Goal: Task Accomplishment & Management: Use online tool/utility

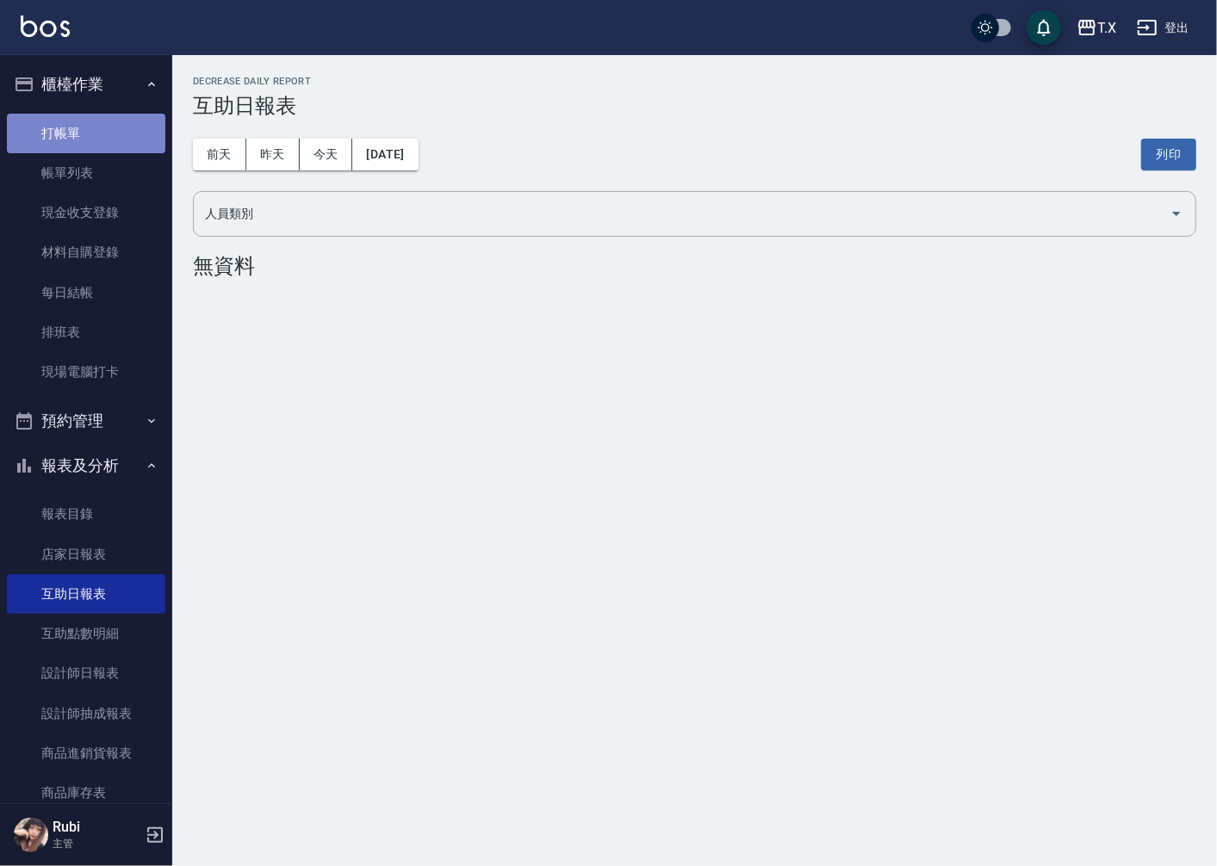
click at [124, 119] on link "打帳單" at bounding box center [86, 134] width 158 height 40
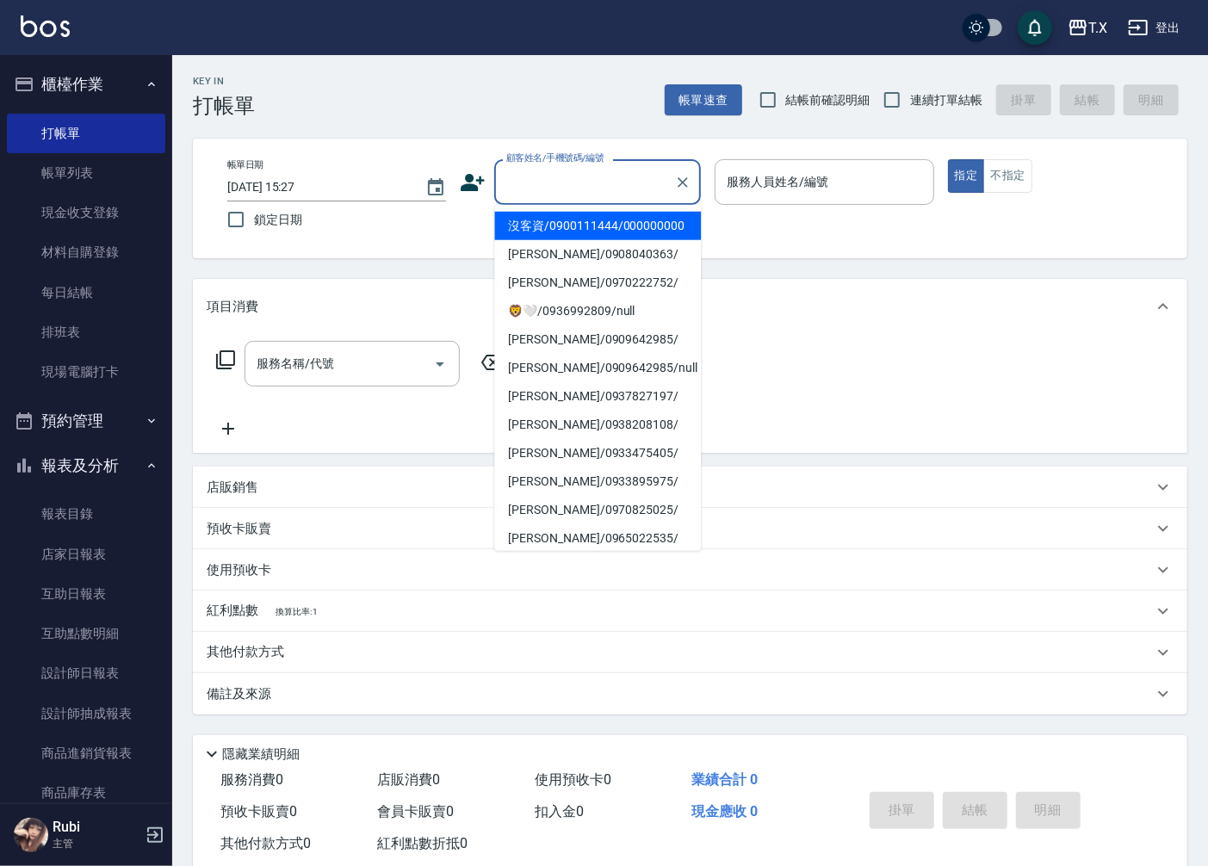
click at [604, 189] on input "顧客姓名/手機號碼/編號" at bounding box center [584, 182] width 165 height 30
click at [632, 240] on li "沒客資/0900111444/000000000" at bounding box center [597, 226] width 207 height 28
type input "沒客資/0900111444/000000000"
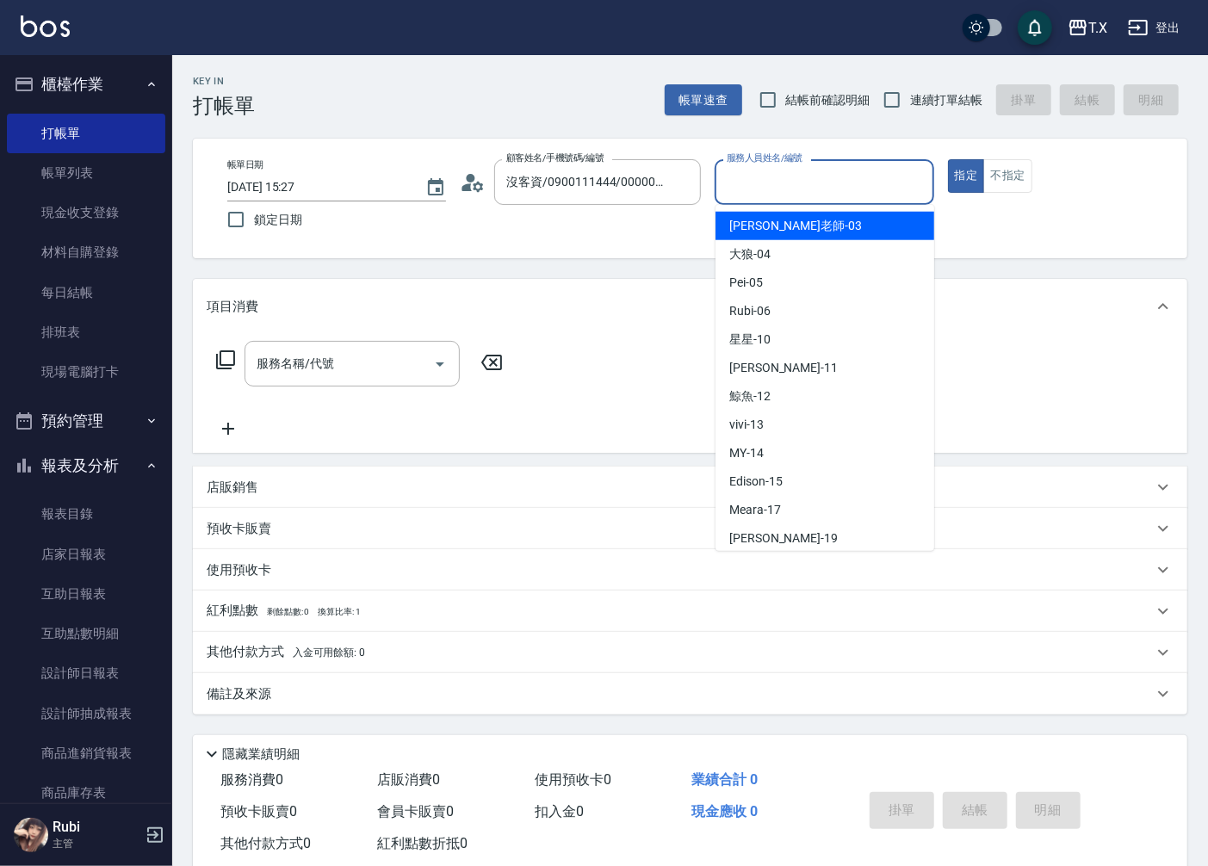
click at [897, 170] on input "服務人員姓名/編號" at bounding box center [823, 182] width 203 height 30
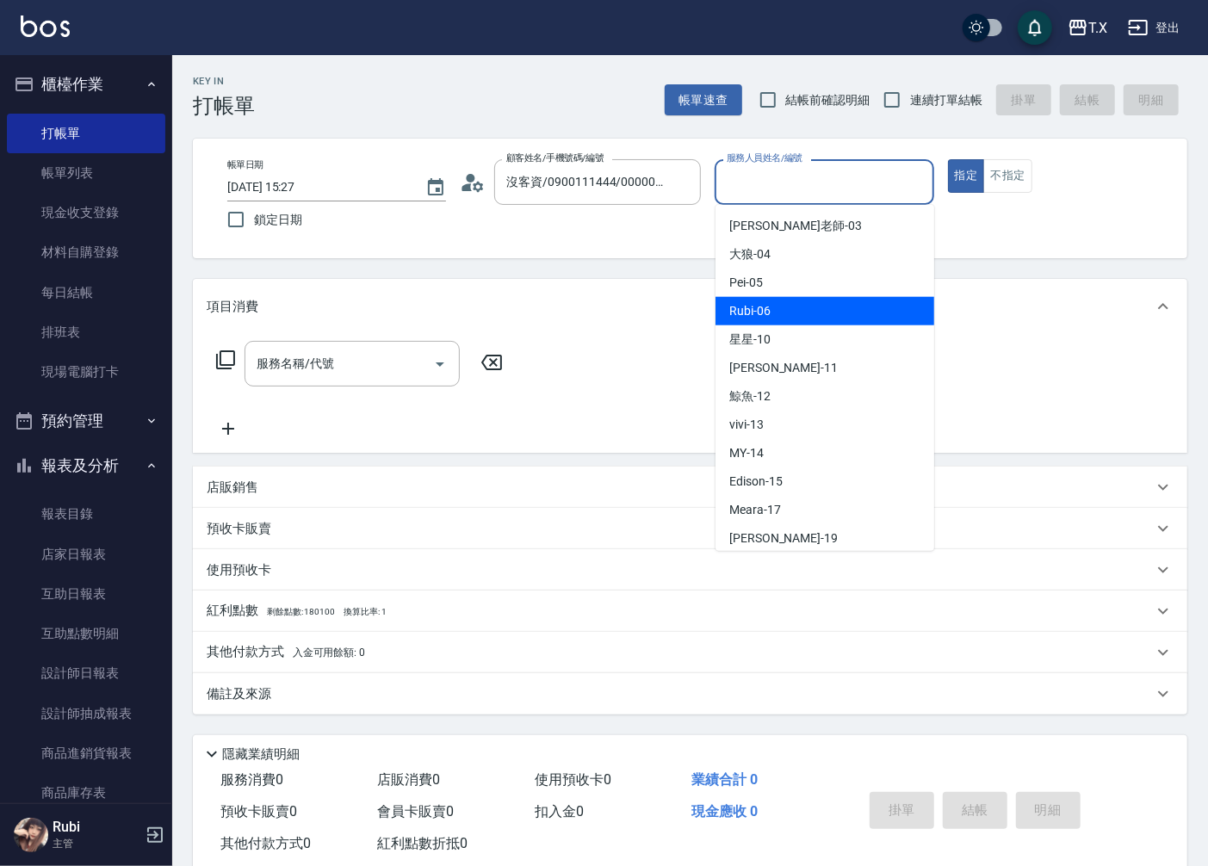
click at [803, 299] on div "Rubi -06" at bounding box center [825, 311] width 219 height 28
type input "Rubi-06"
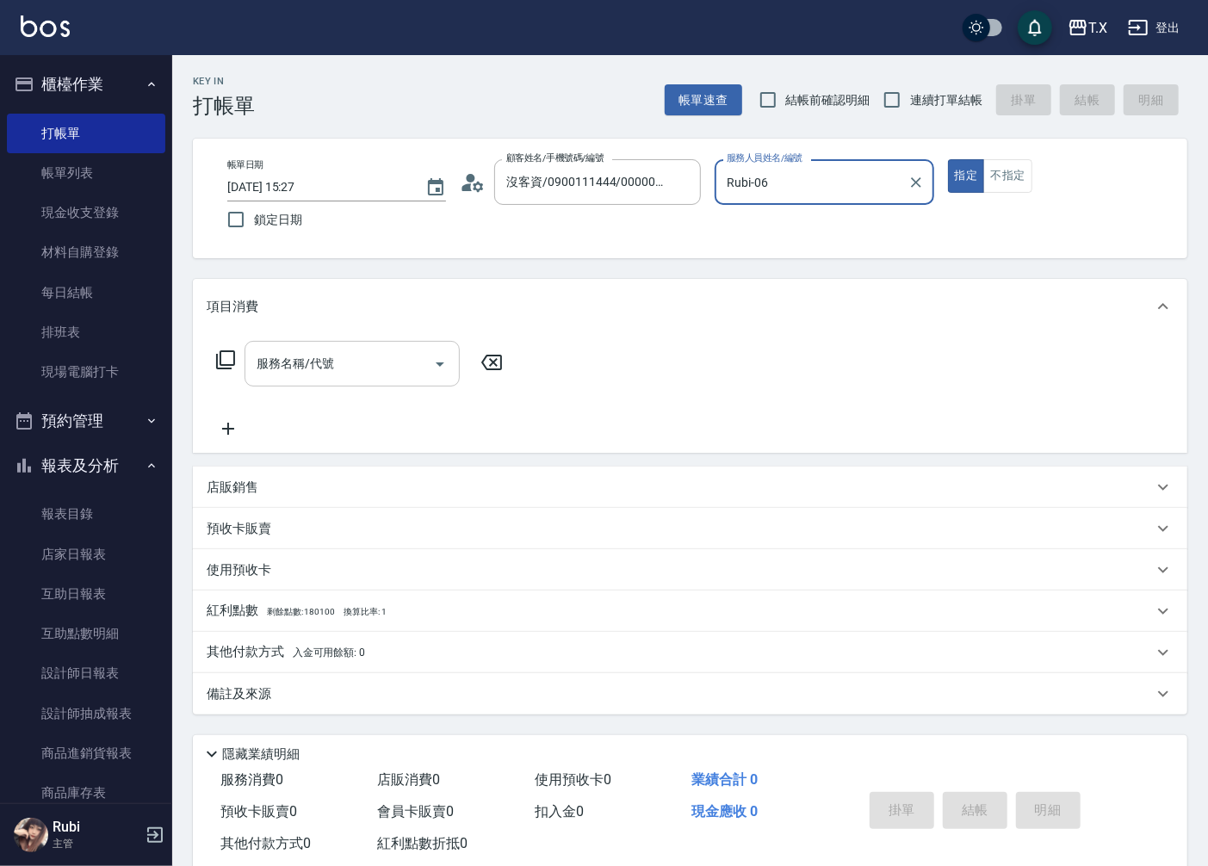
click at [321, 379] on div "服務名稱/代號" at bounding box center [352, 364] width 215 height 46
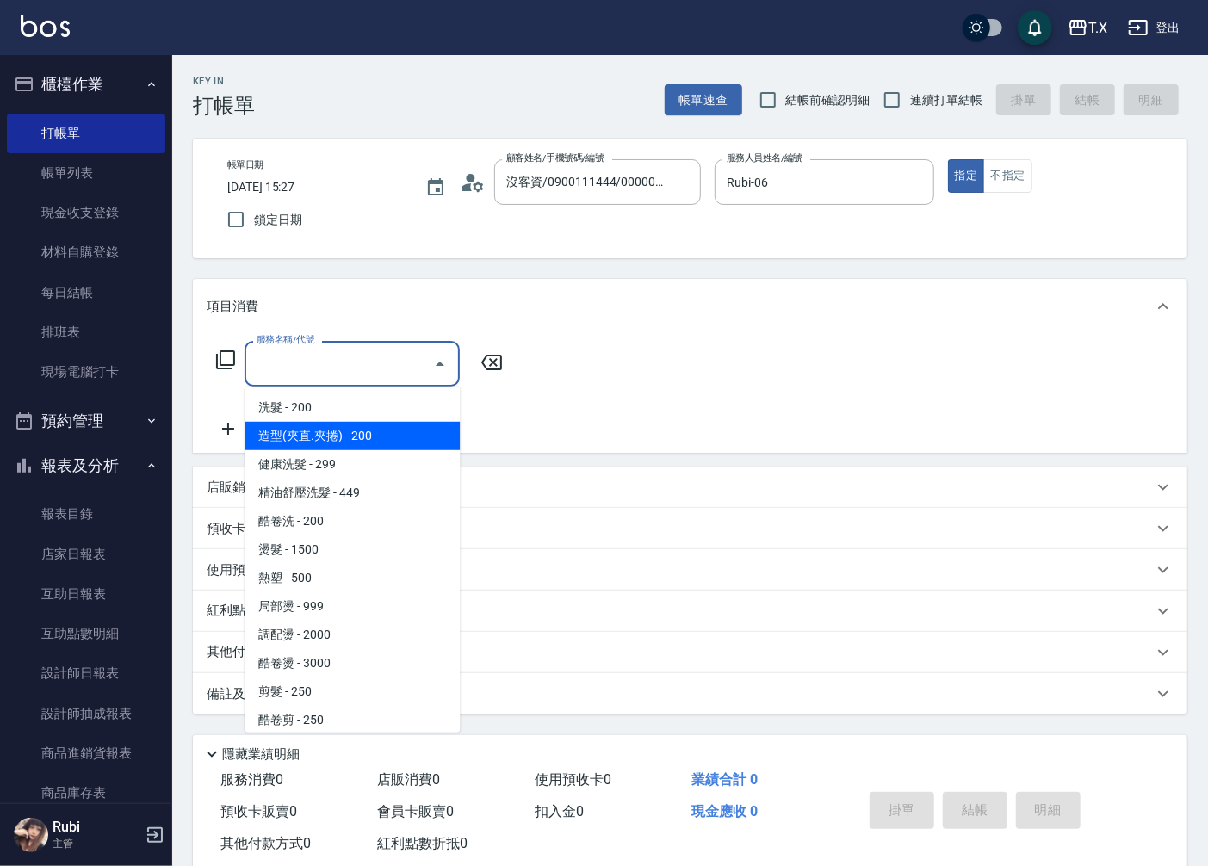
drag, startPoint x: 810, startPoint y: 225, endPoint x: 356, endPoint y: 307, distance: 461.9
click at [357, 310] on div "項目消費" at bounding box center [680, 307] width 946 height 18
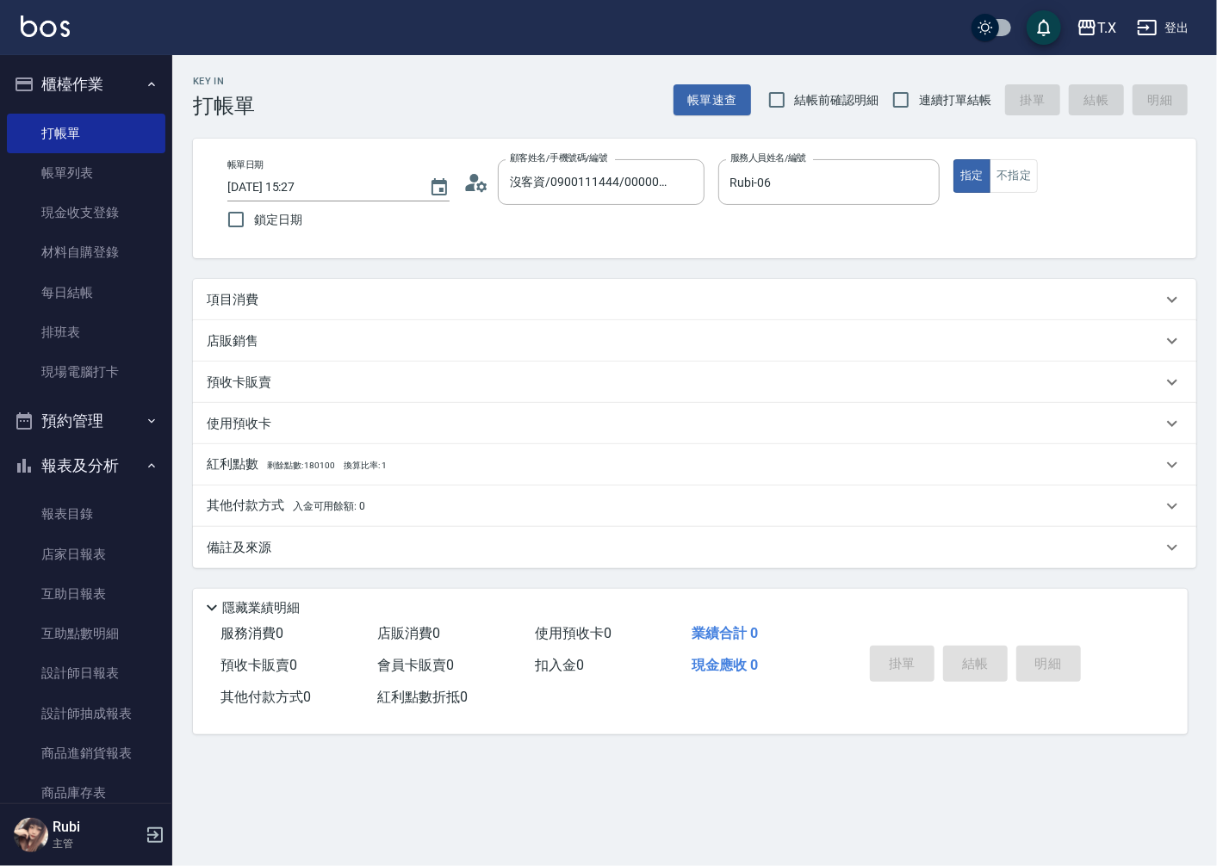
click at [346, 297] on div "項目消費" at bounding box center [684, 300] width 955 height 18
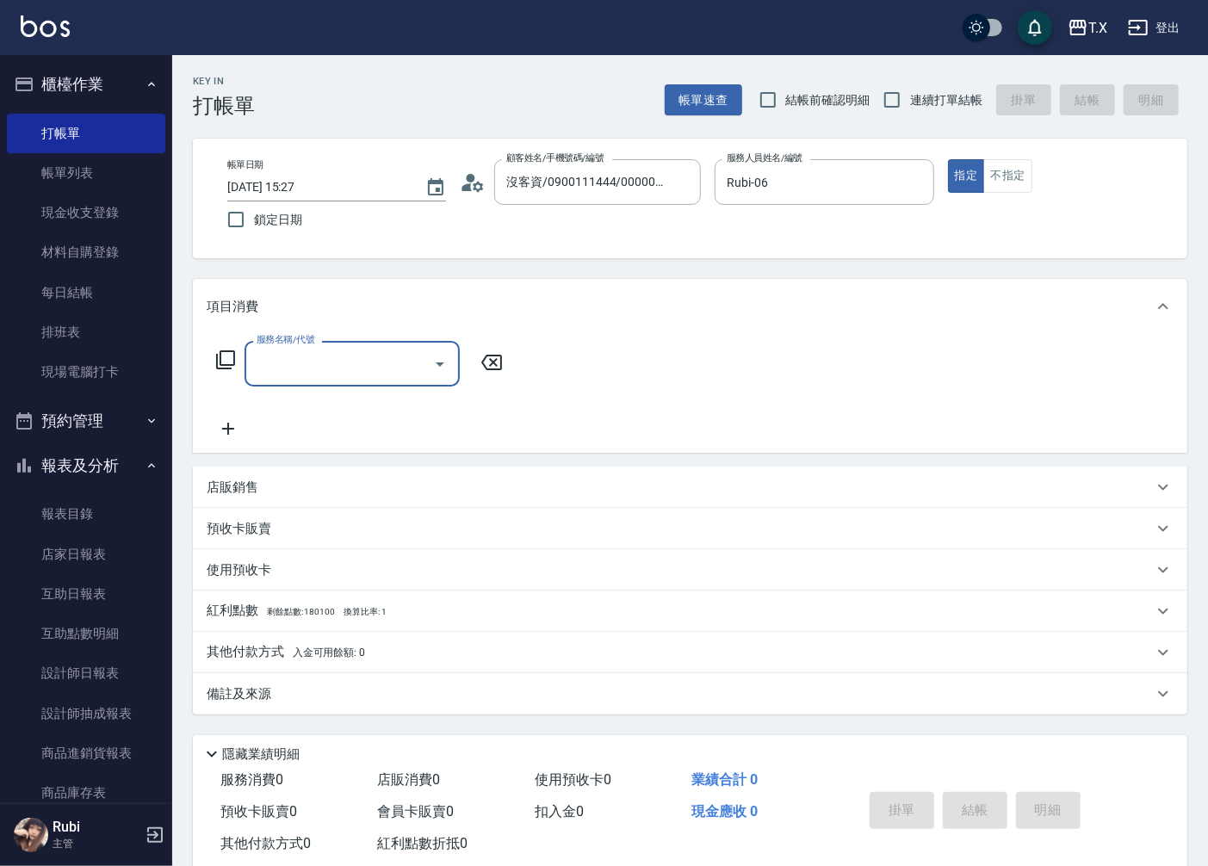
click at [360, 383] on div "服務名稱/代號" at bounding box center [352, 364] width 215 height 46
type input "301"
type input "150"
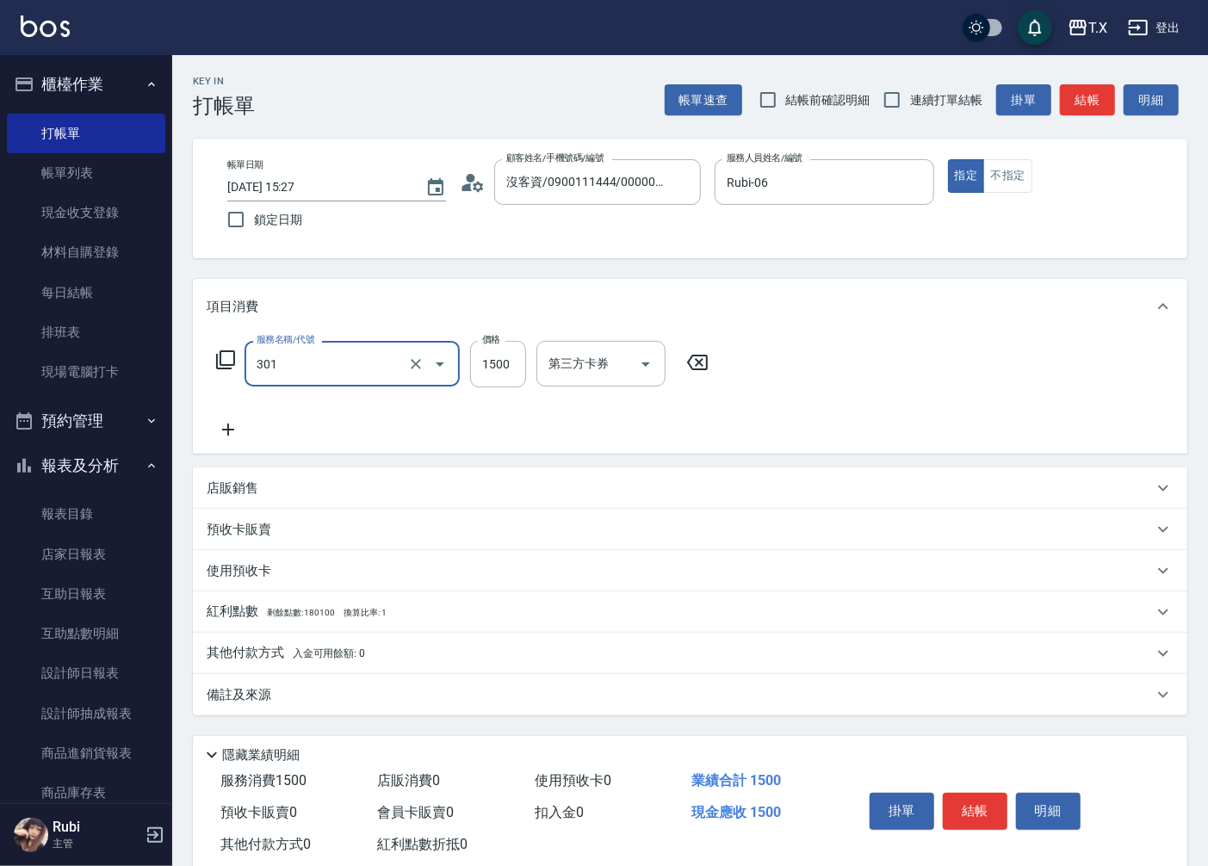
type input "燙髮(301)"
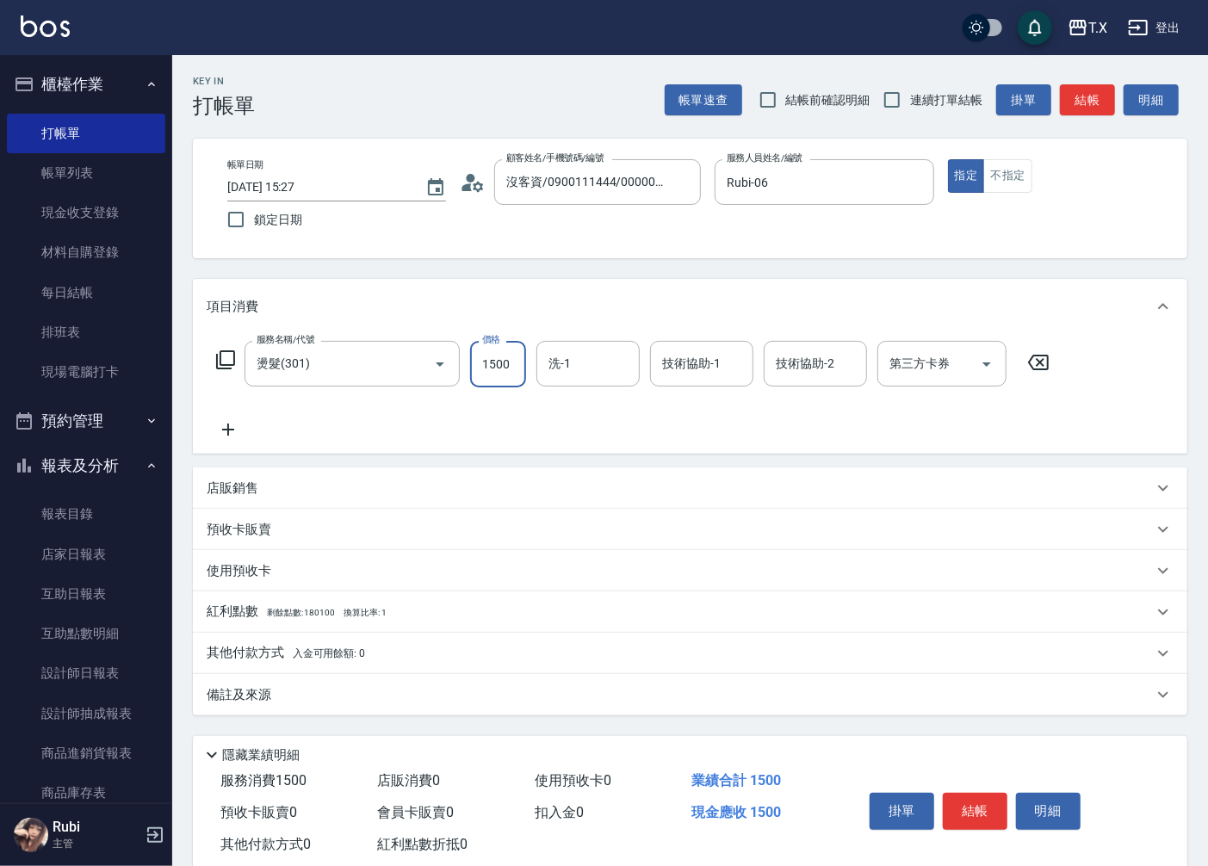
type input "1"
type input "0"
type input "14"
type input "10"
type input "140"
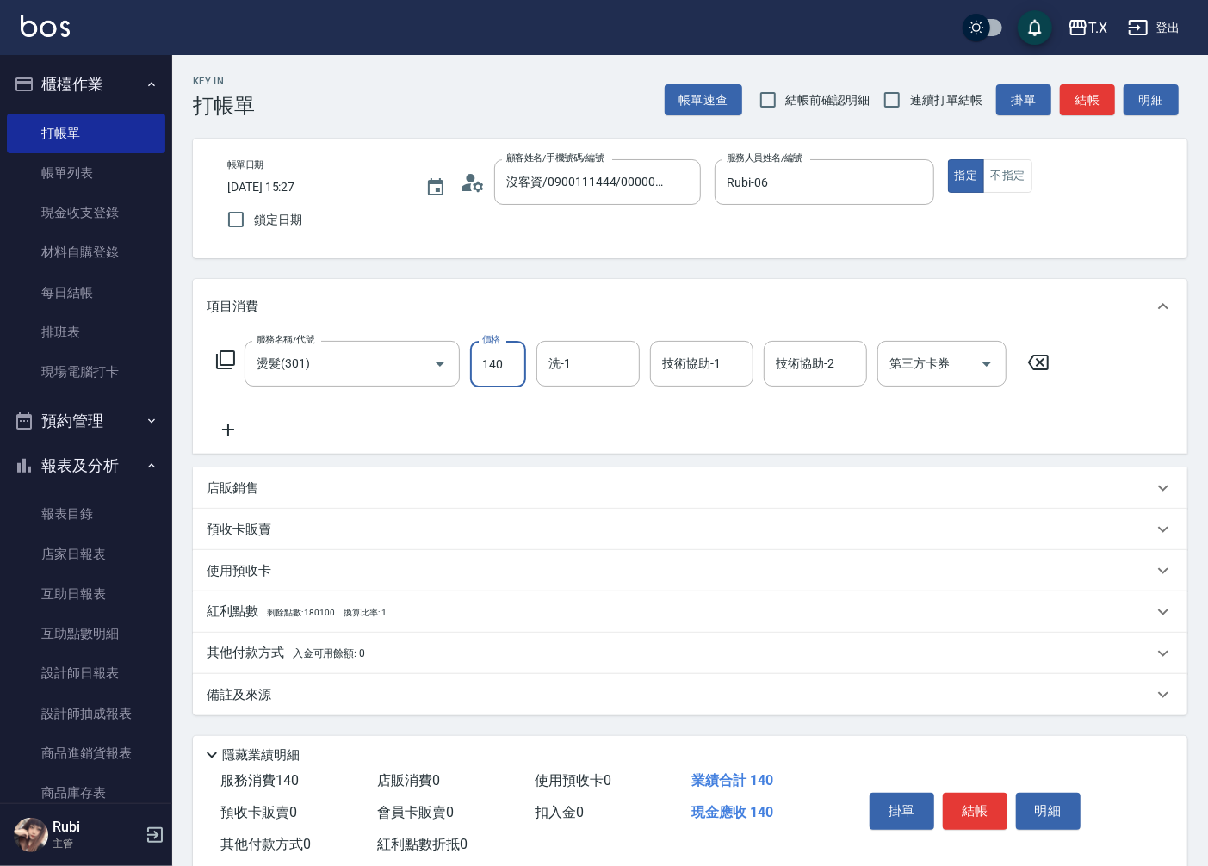
type input "140"
type input "1400"
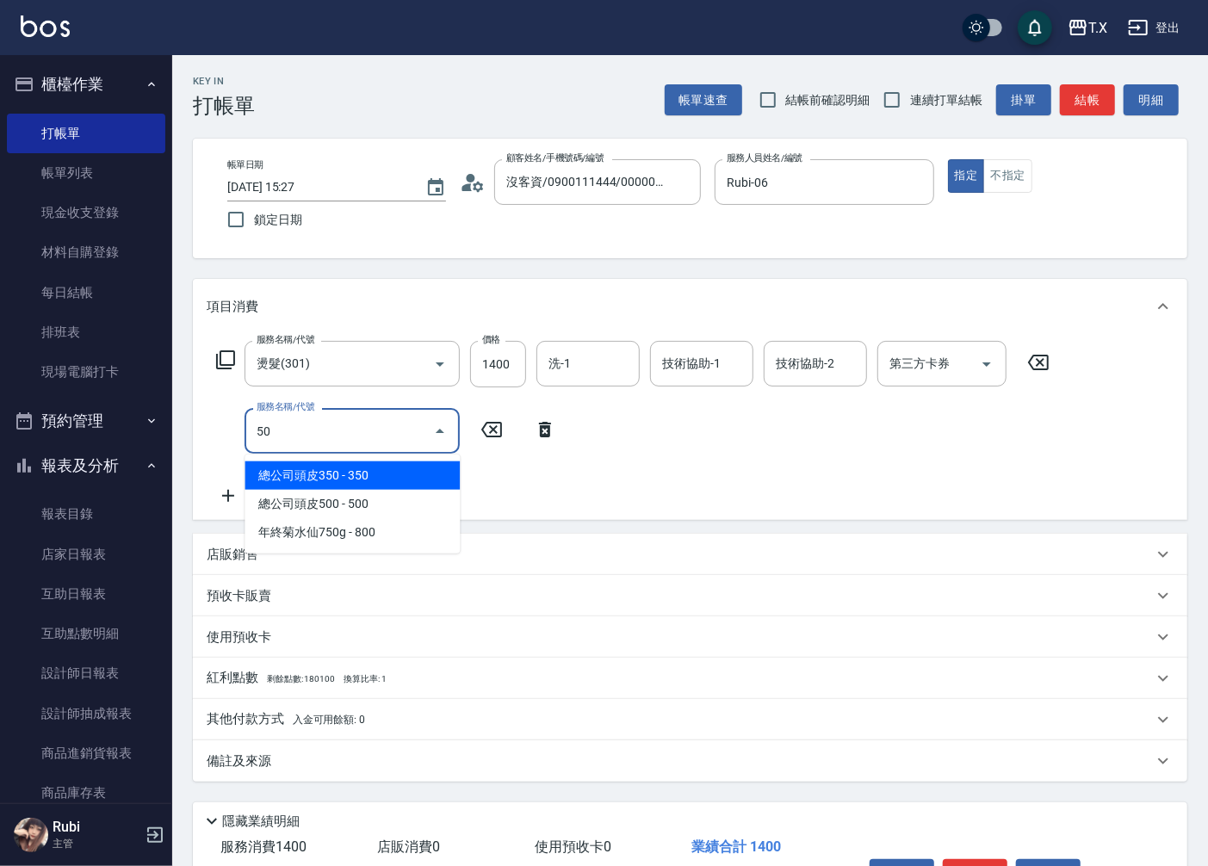
type input "501"
type input "240"
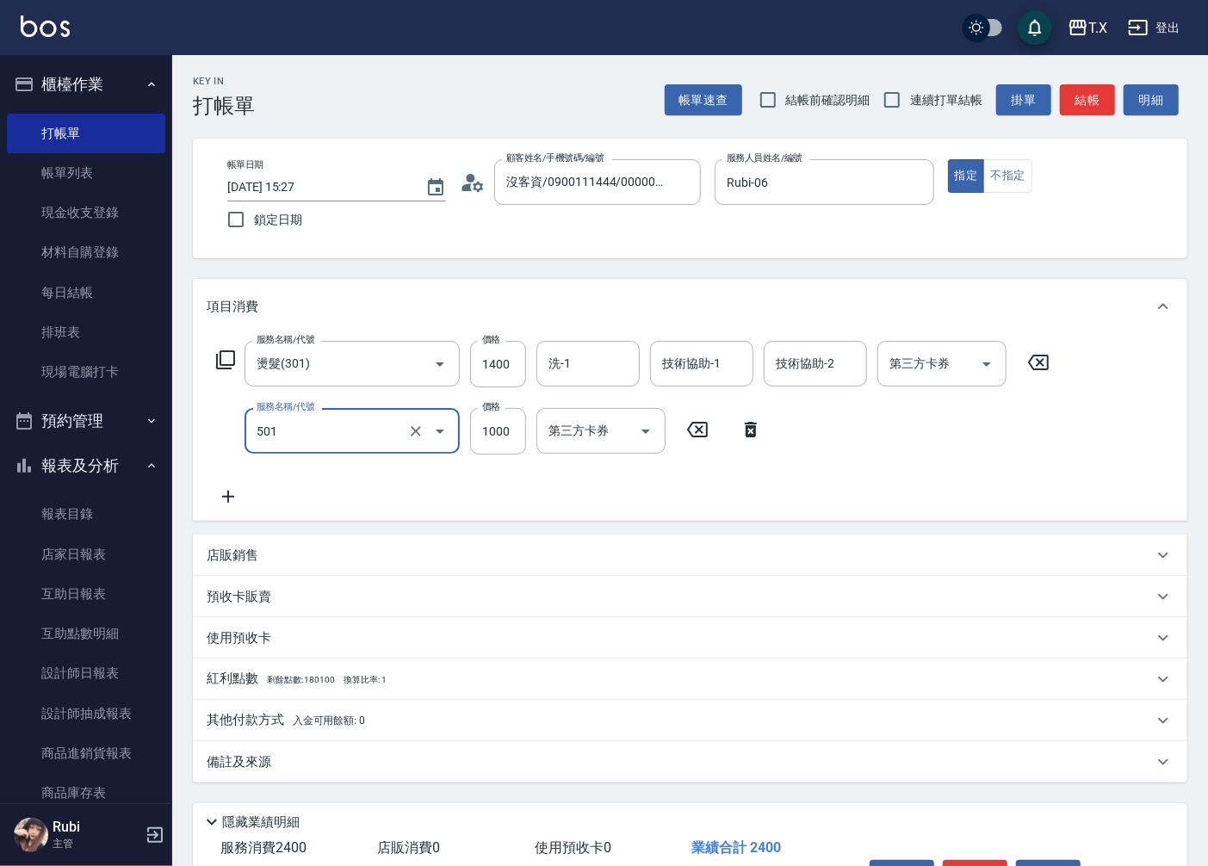
type input "染髮(501)"
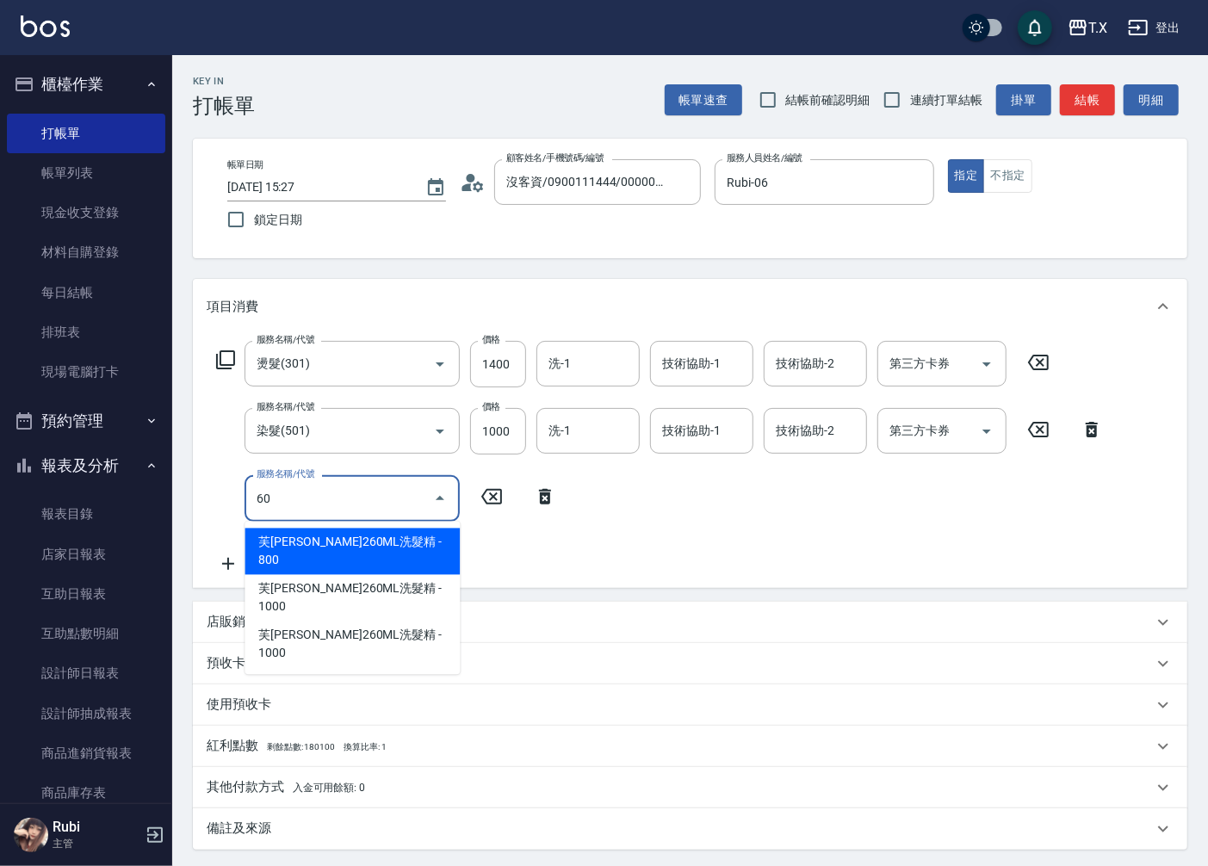
type input "608"
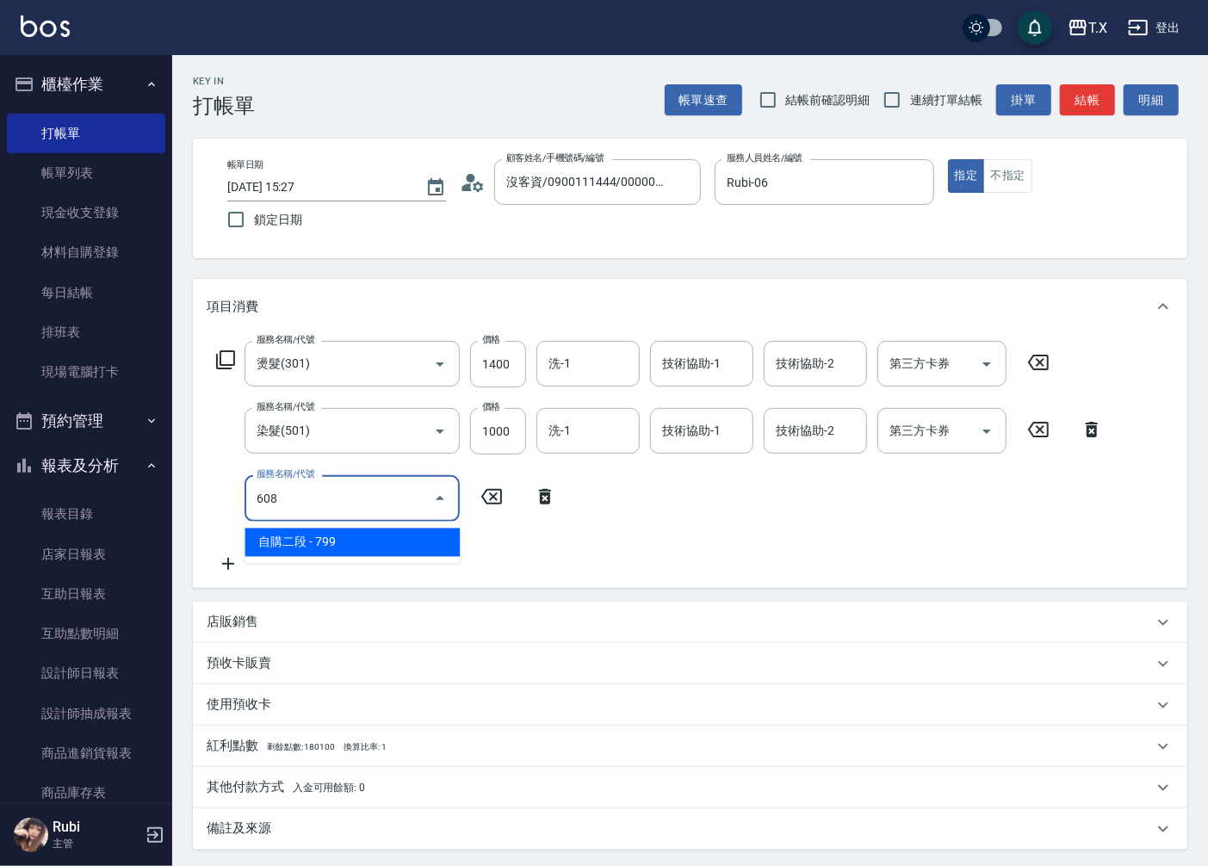
type input "310"
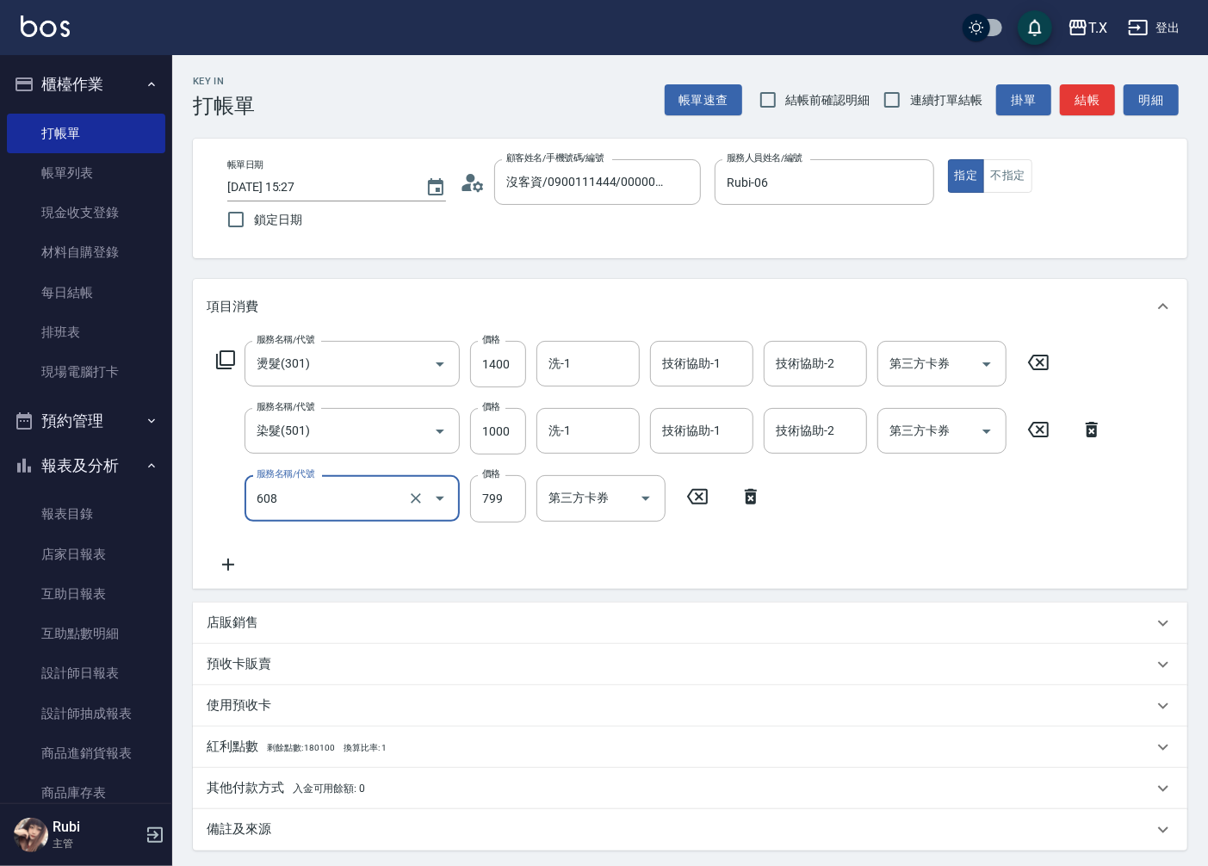
type input "自購二段(608)"
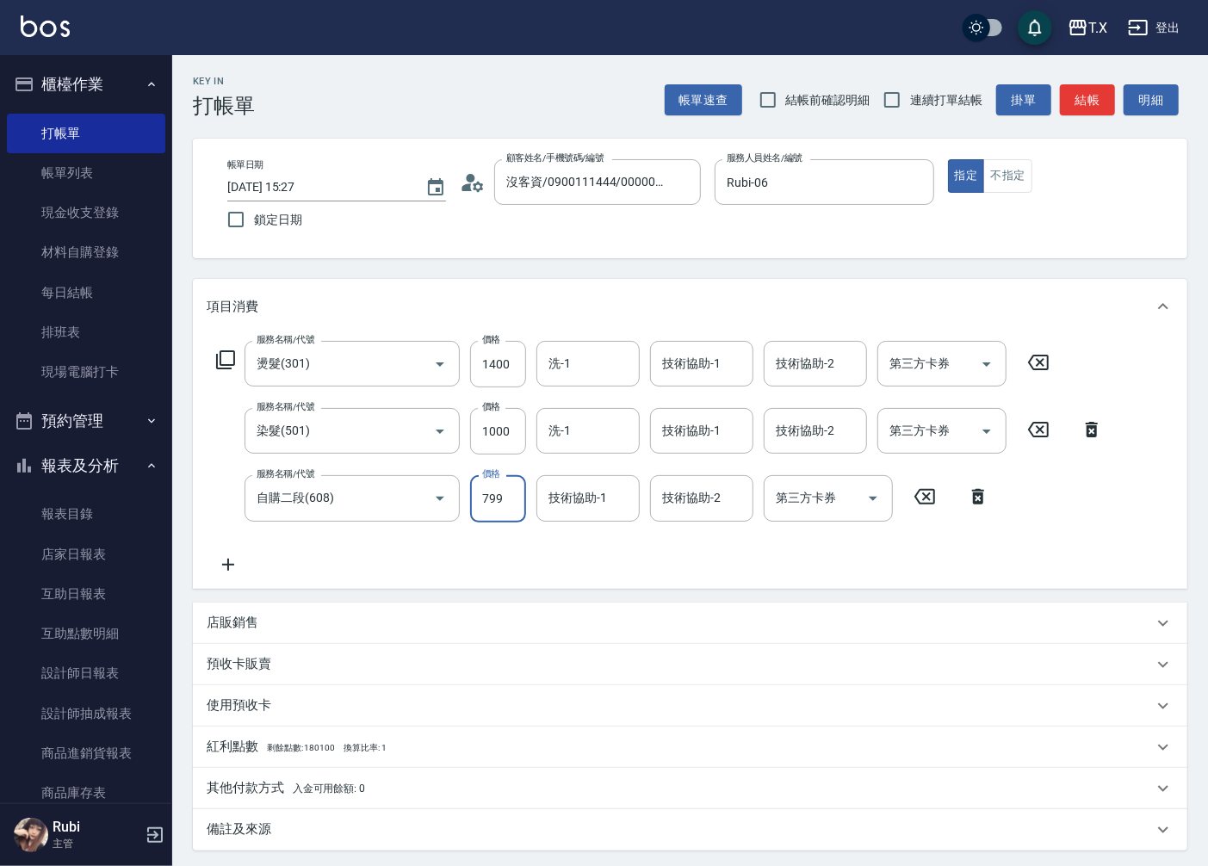
type input "1"
type input "240"
type input "100"
type input "250"
type input "1000"
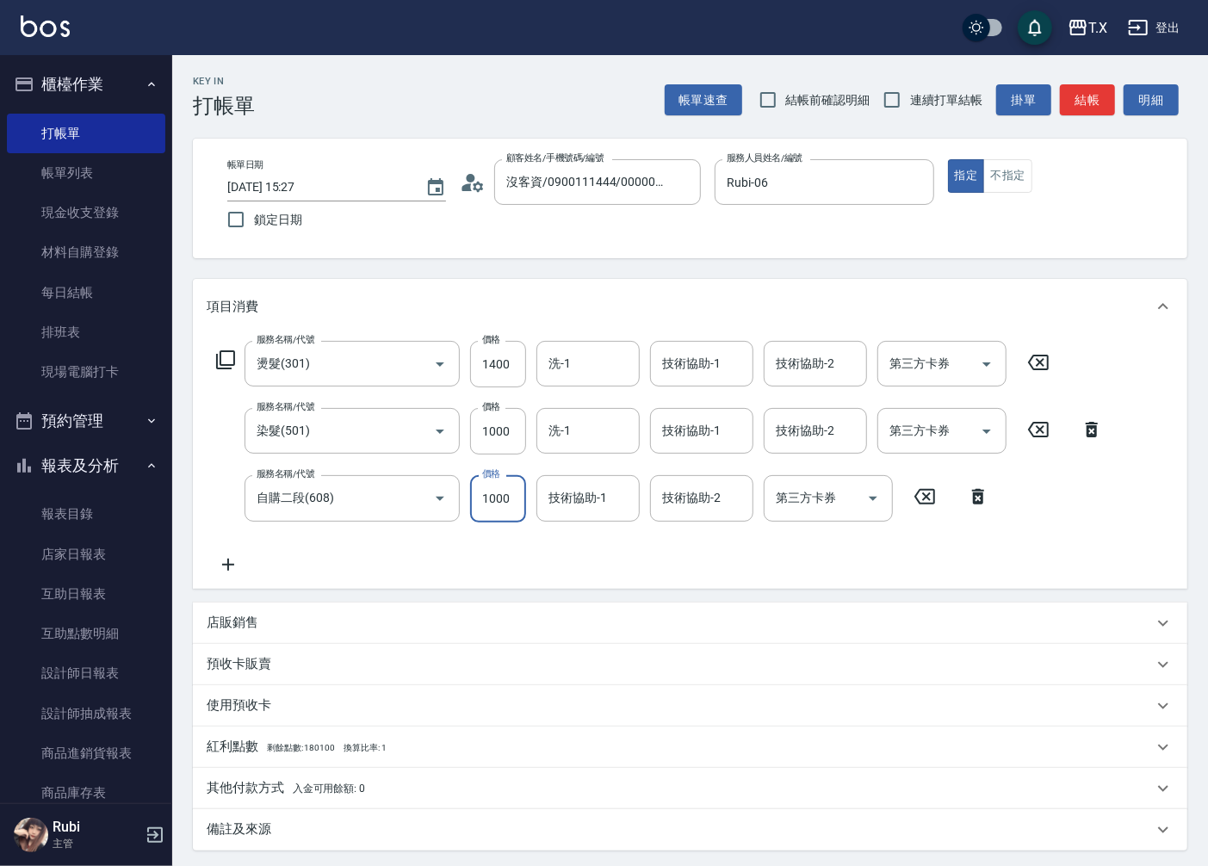
type input "340"
type input "1000"
type input "鯨魚-12"
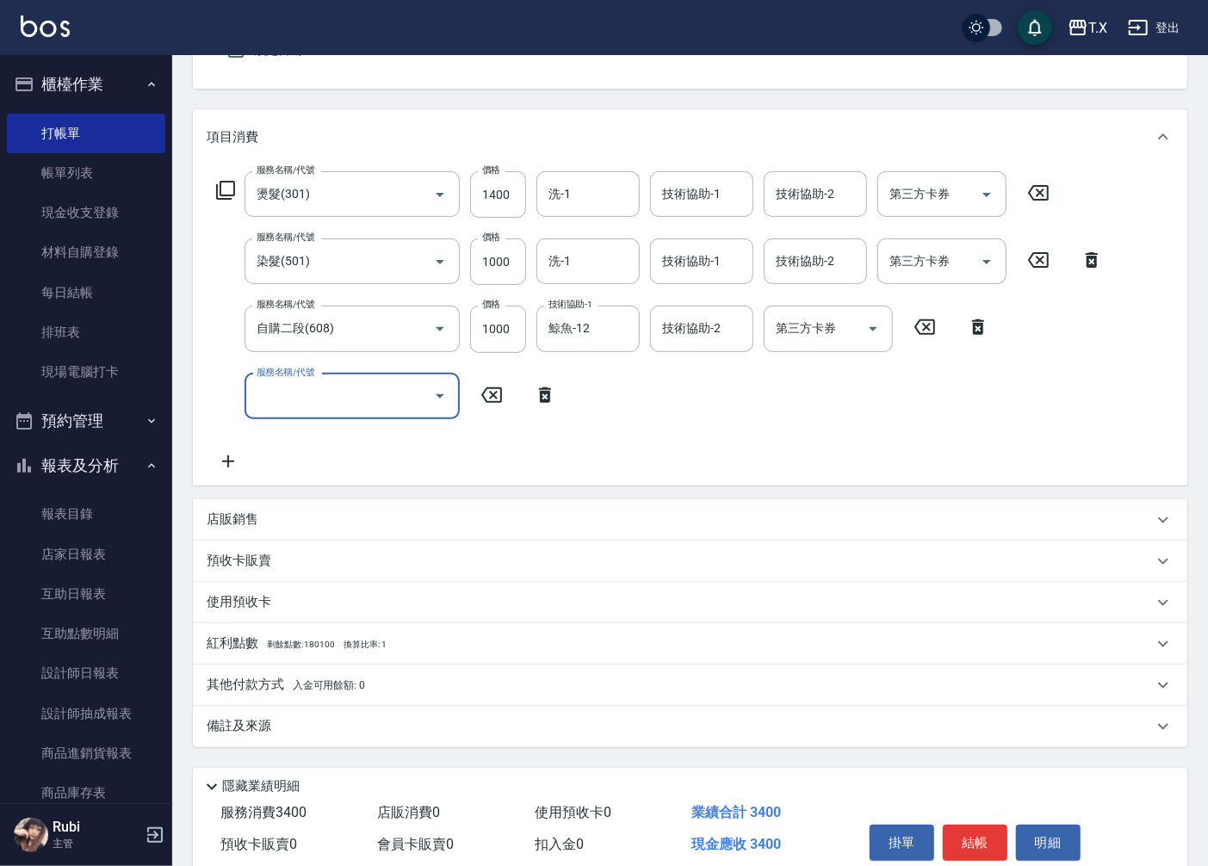
scroll to position [191, 0]
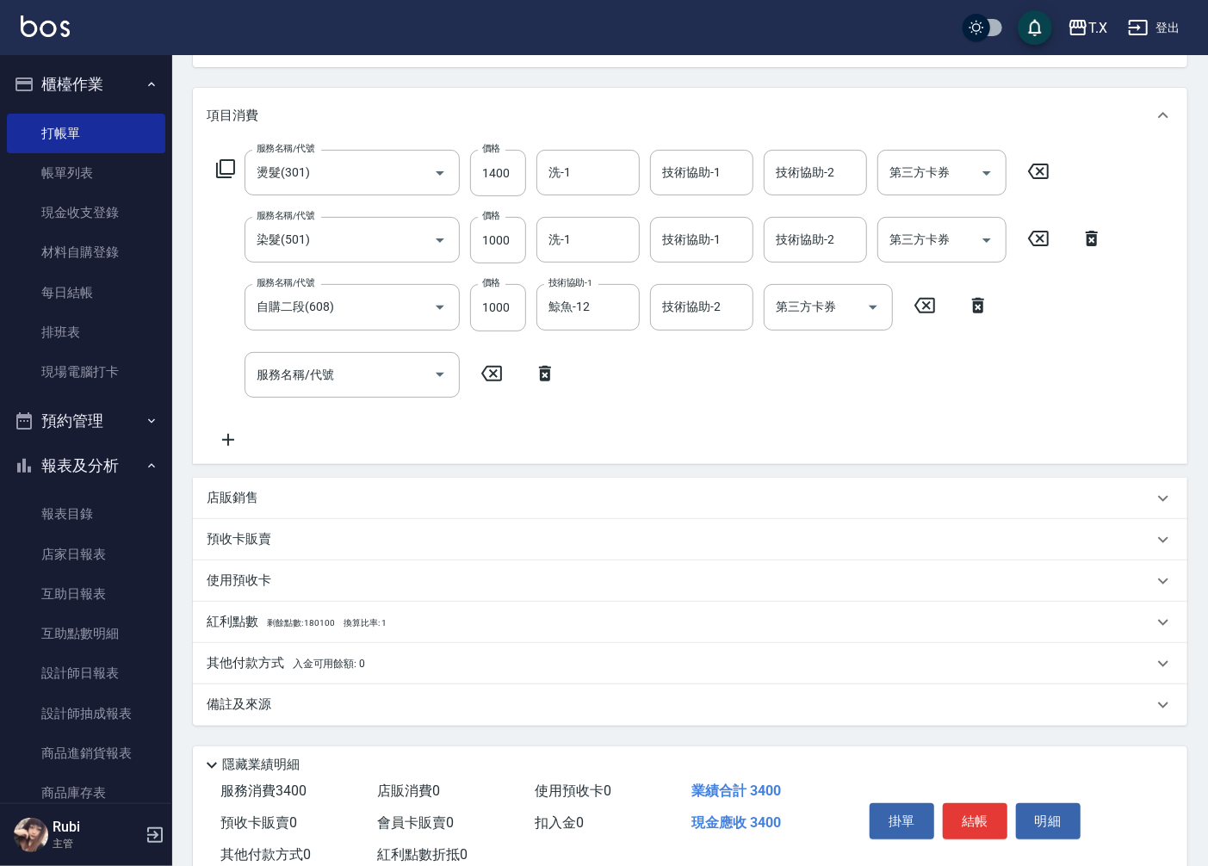
drag, startPoint x: 999, startPoint y: 821, endPoint x: 957, endPoint y: 396, distance: 427.4
click at [957, 396] on div "Key In 打帳單 帳單速查 結帳前確認明細 連續打單結帳 掛單 結帳 明細 帳單日期 [DATE] 15:27 鎖定日期 顧客姓名/手機號碼/編號 沒客資…" at bounding box center [690, 388] width 1036 height 1049
click at [984, 827] on button "結帳" at bounding box center [975, 821] width 65 height 36
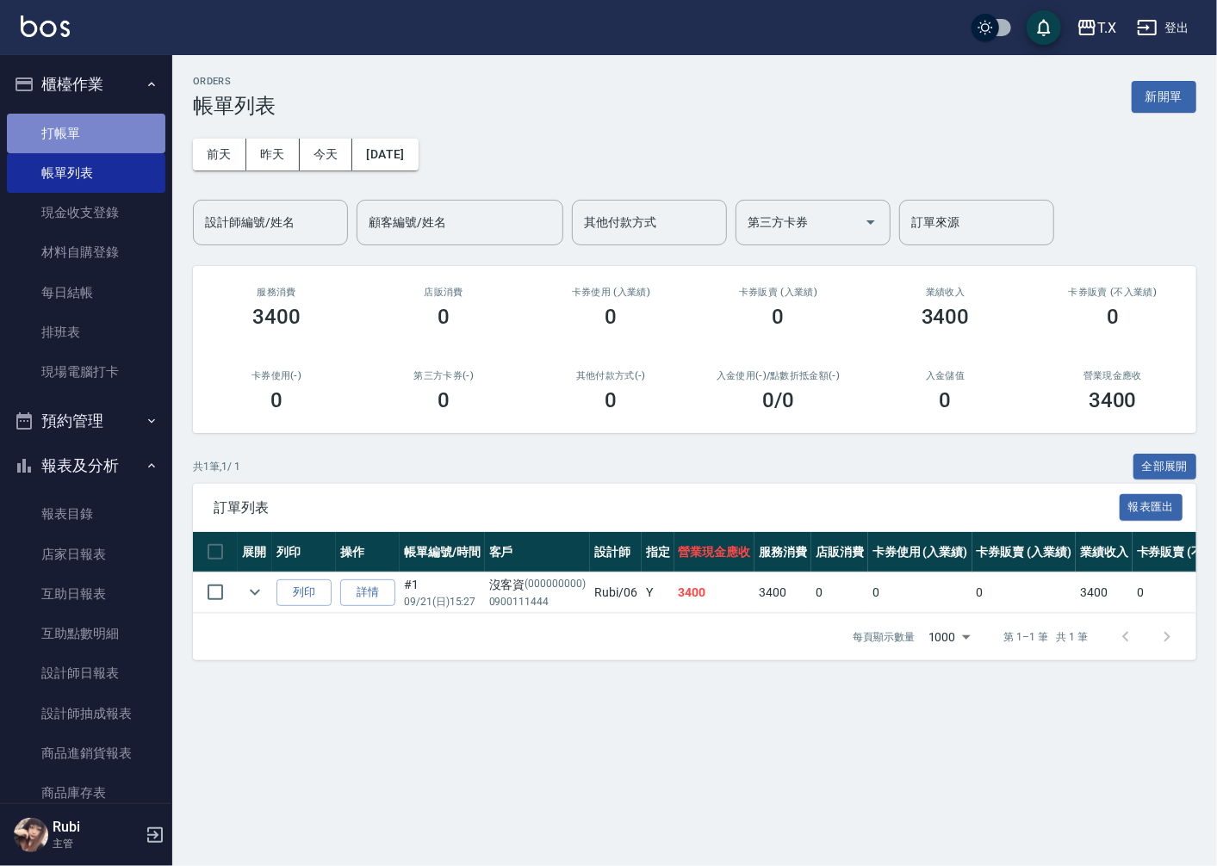
click at [96, 144] on link "打帳單" at bounding box center [86, 134] width 158 height 40
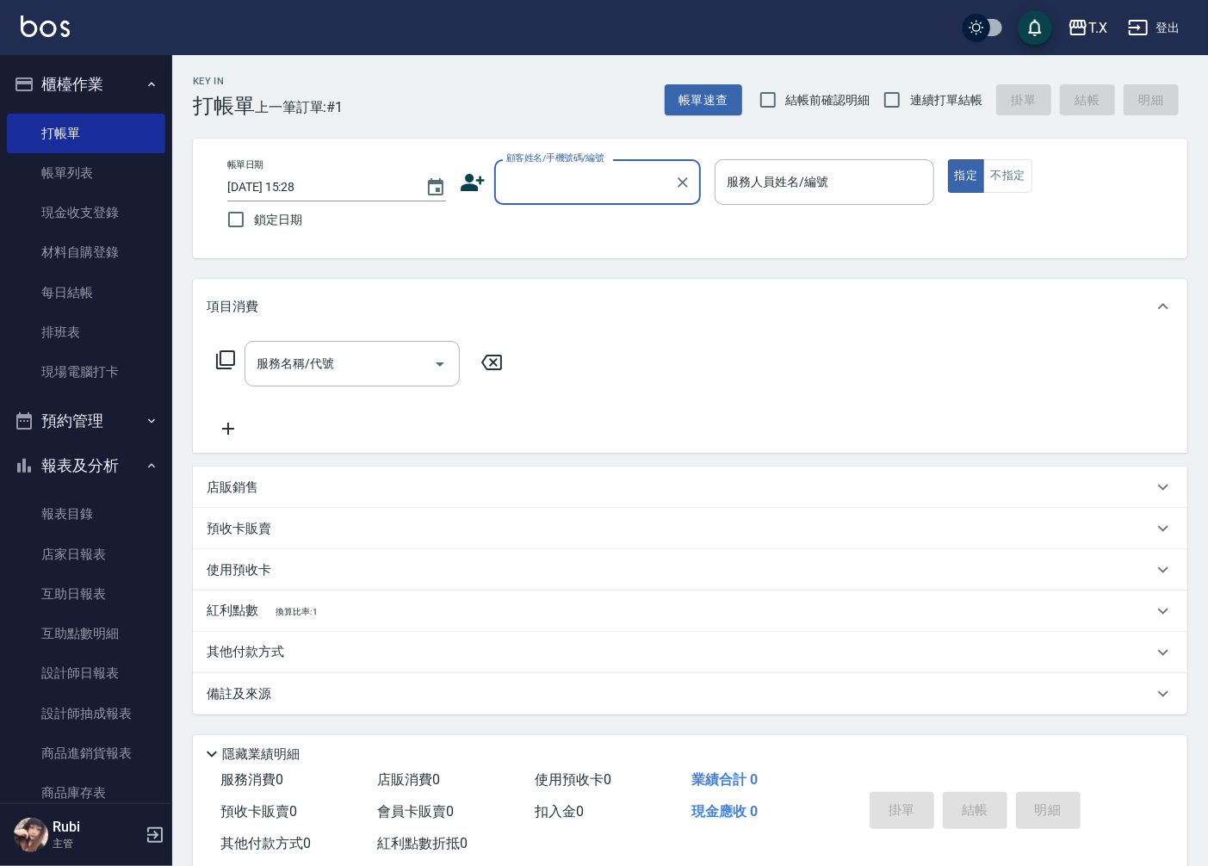
click at [916, 105] on span "連續打單結帳" at bounding box center [946, 100] width 72 height 18
click at [910, 105] on input "連續打單結帳" at bounding box center [892, 100] width 36 height 36
checkbox input "true"
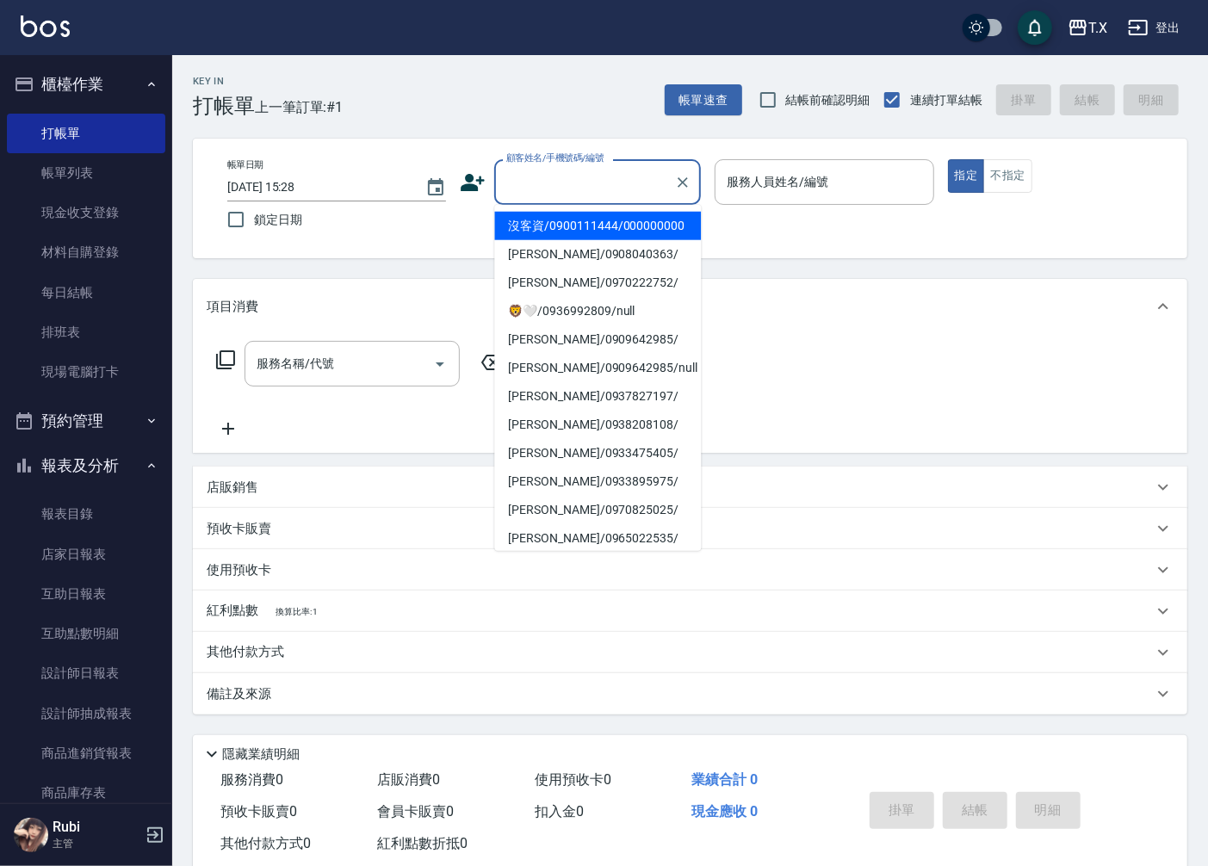
click at [561, 188] on input "顧客姓名/手機號碼/編號" at bounding box center [584, 182] width 165 height 30
click at [604, 233] on li "沒客資/0900111444/000000000" at bounding box center [597, 226] width 207 height 28
type input "沒客資/0900111444/000000000"
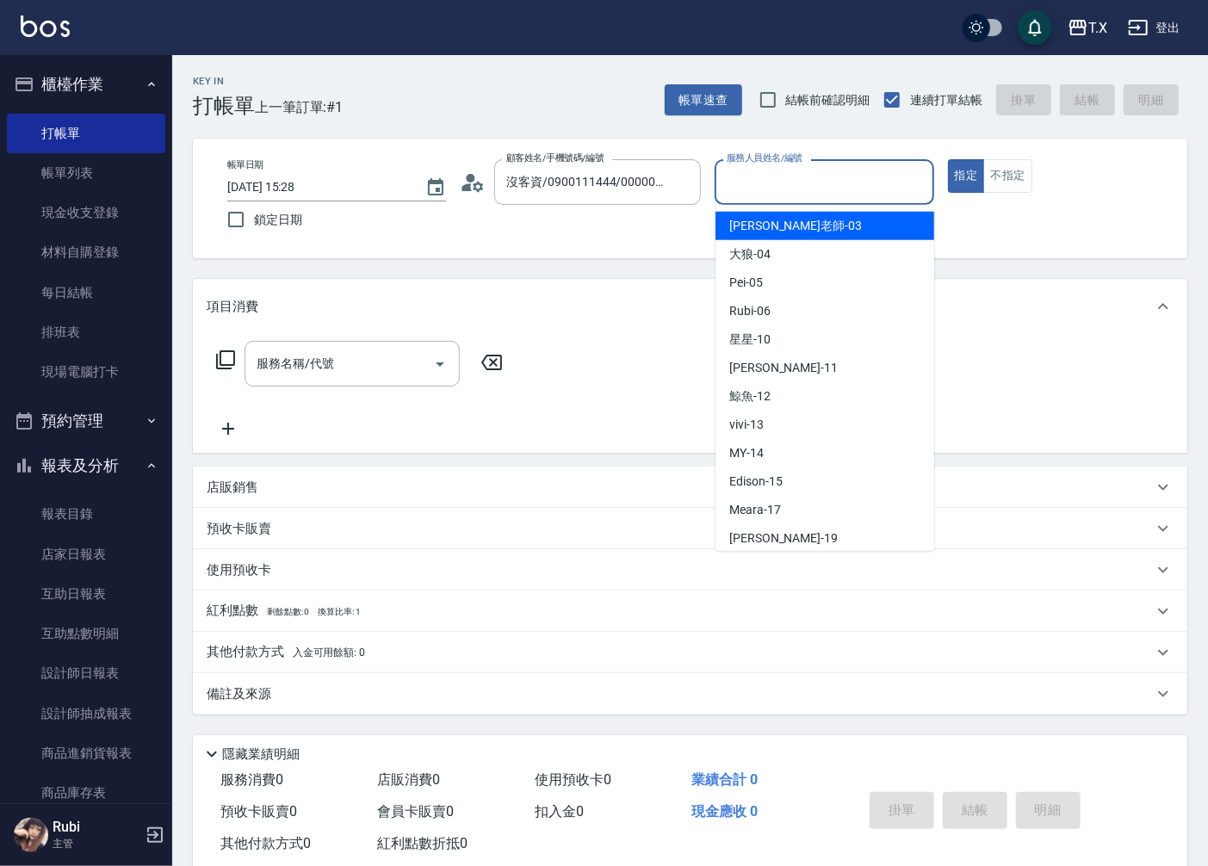
click at [809, 173] on input "服務人員姓名/編號" at bounding box center [823, 182] width 203 height 30
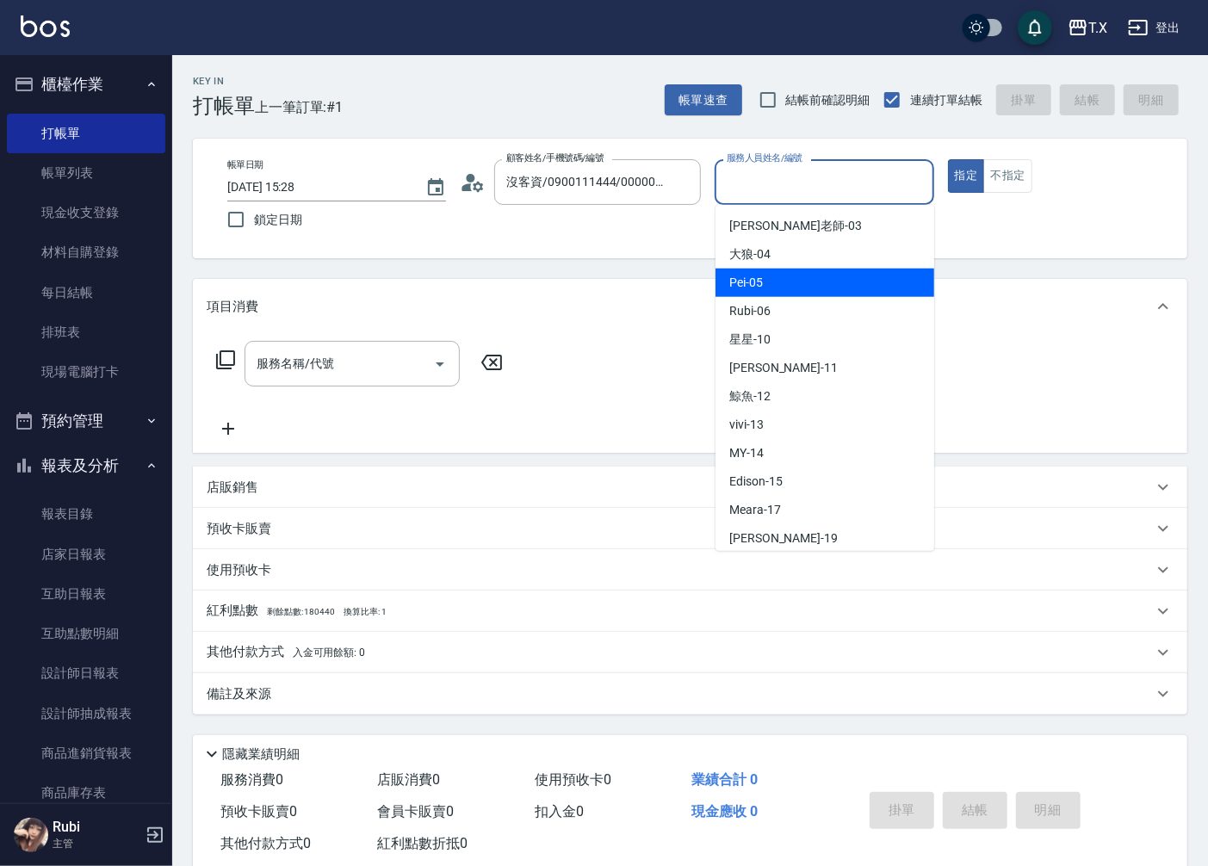
click at [828, 281] on div "Pei -05" at bounding box center [825, 283] width 219 height 28
type input "Pei-05"
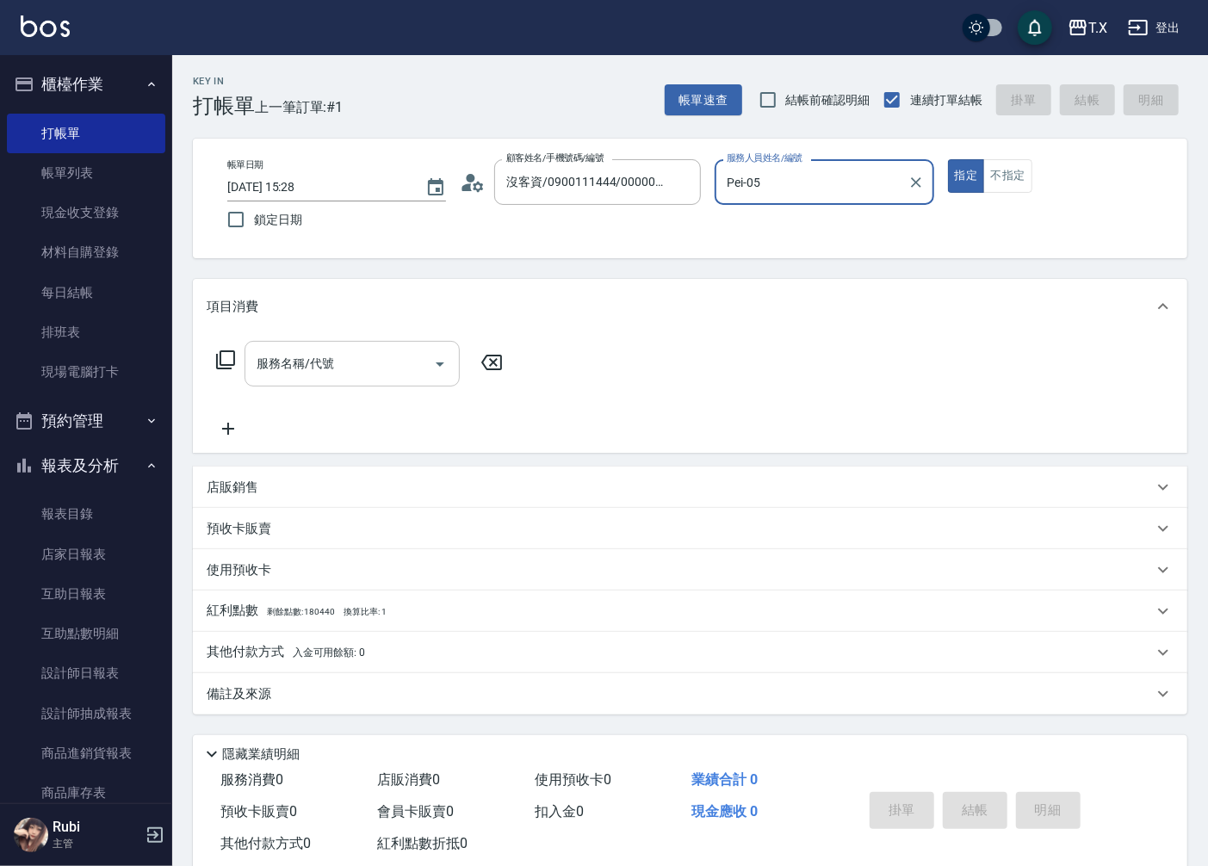
click at [360, 366] on input "服務名稱/代號" at bounding box center [339, 364] width 174 height 30
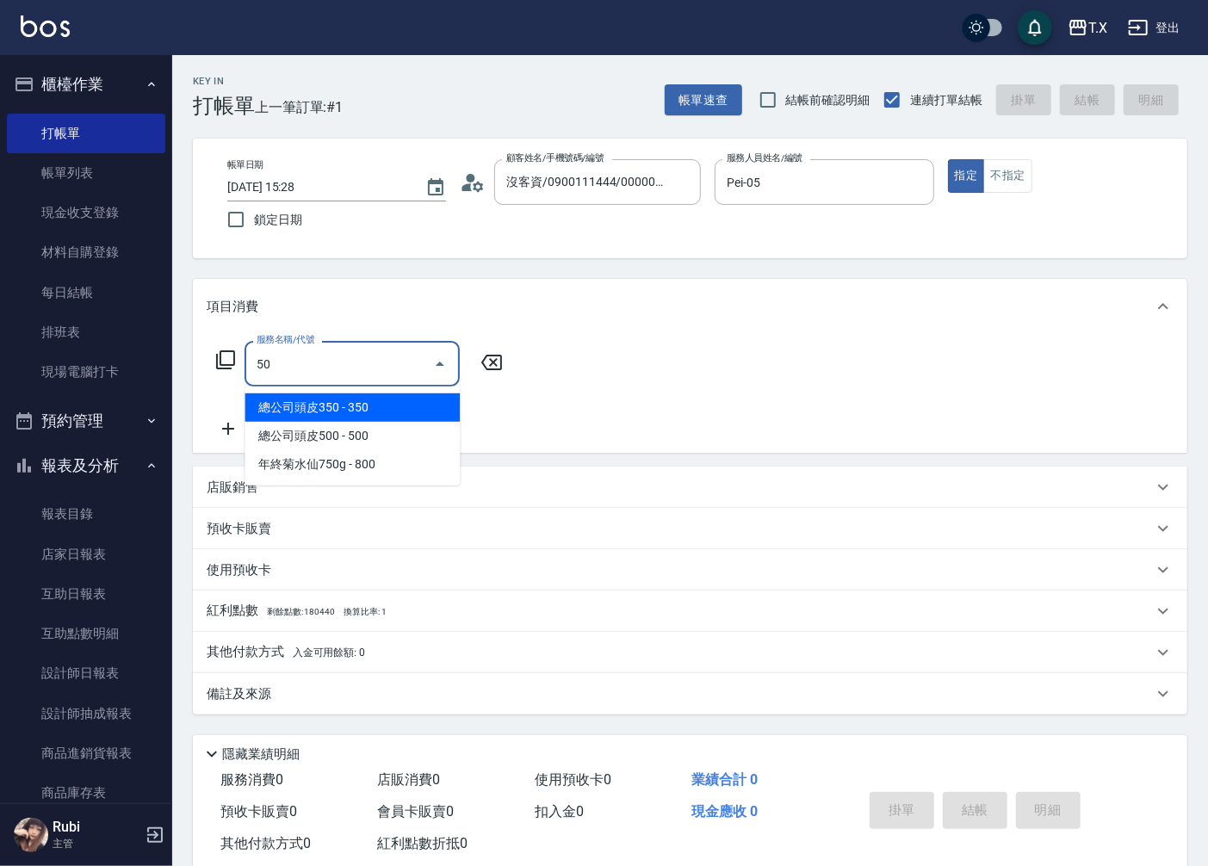
type input "501"
type input "100"
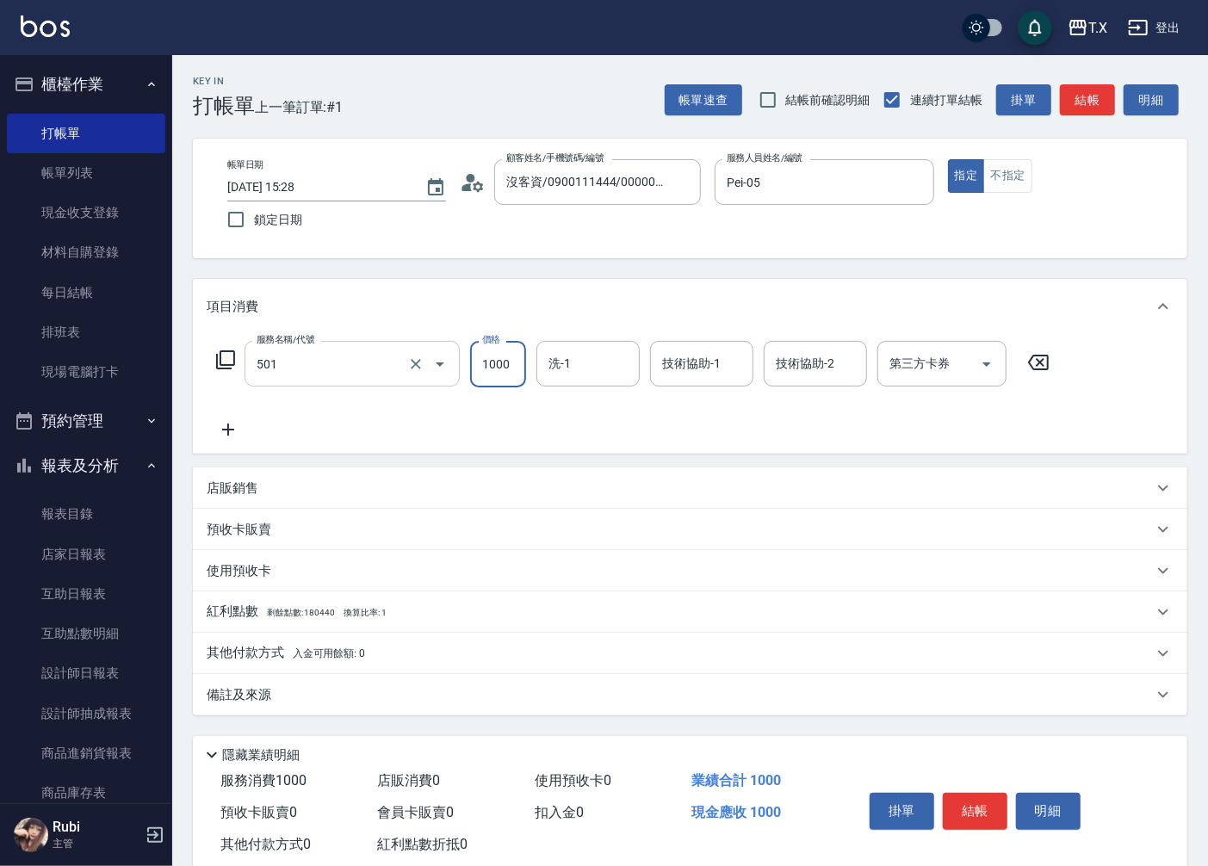
type input "染髮(501)"
type input "1"
type input "0"
type input "120"
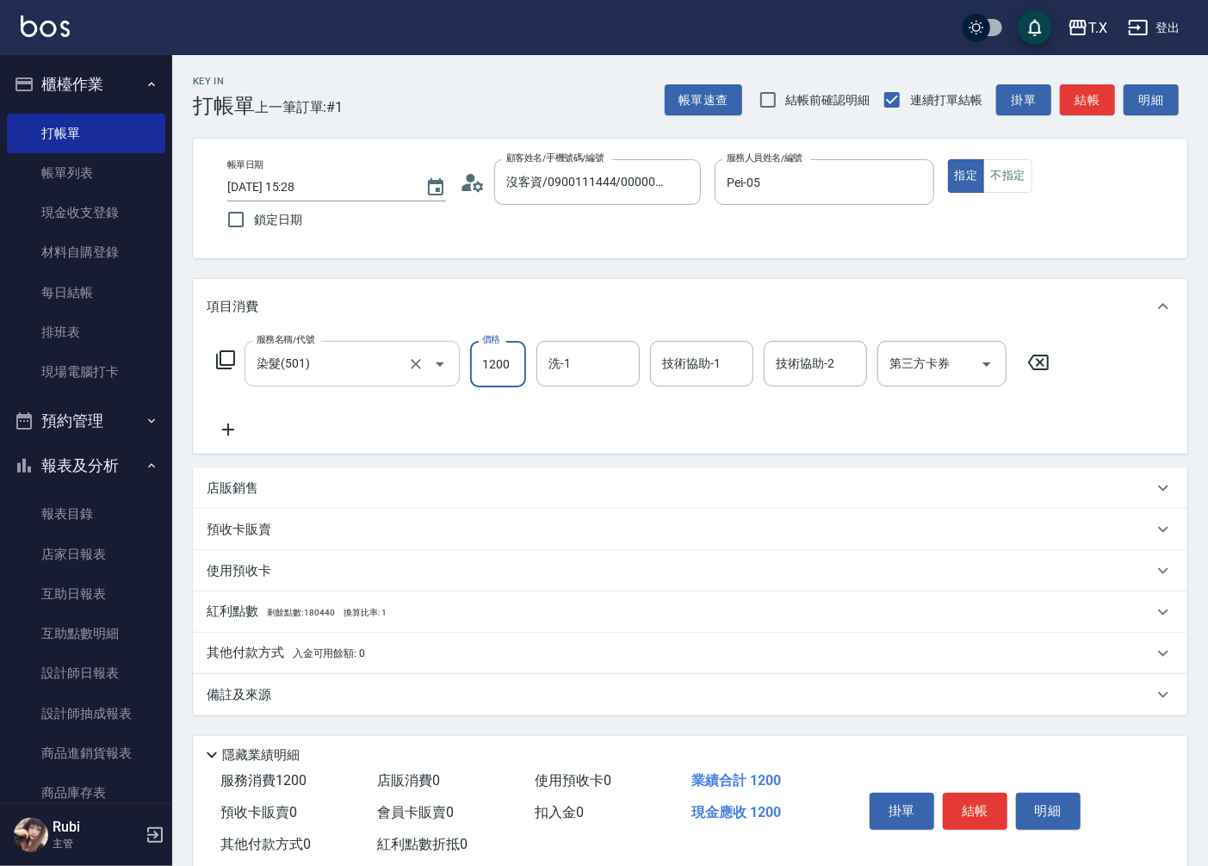
type input "1200"
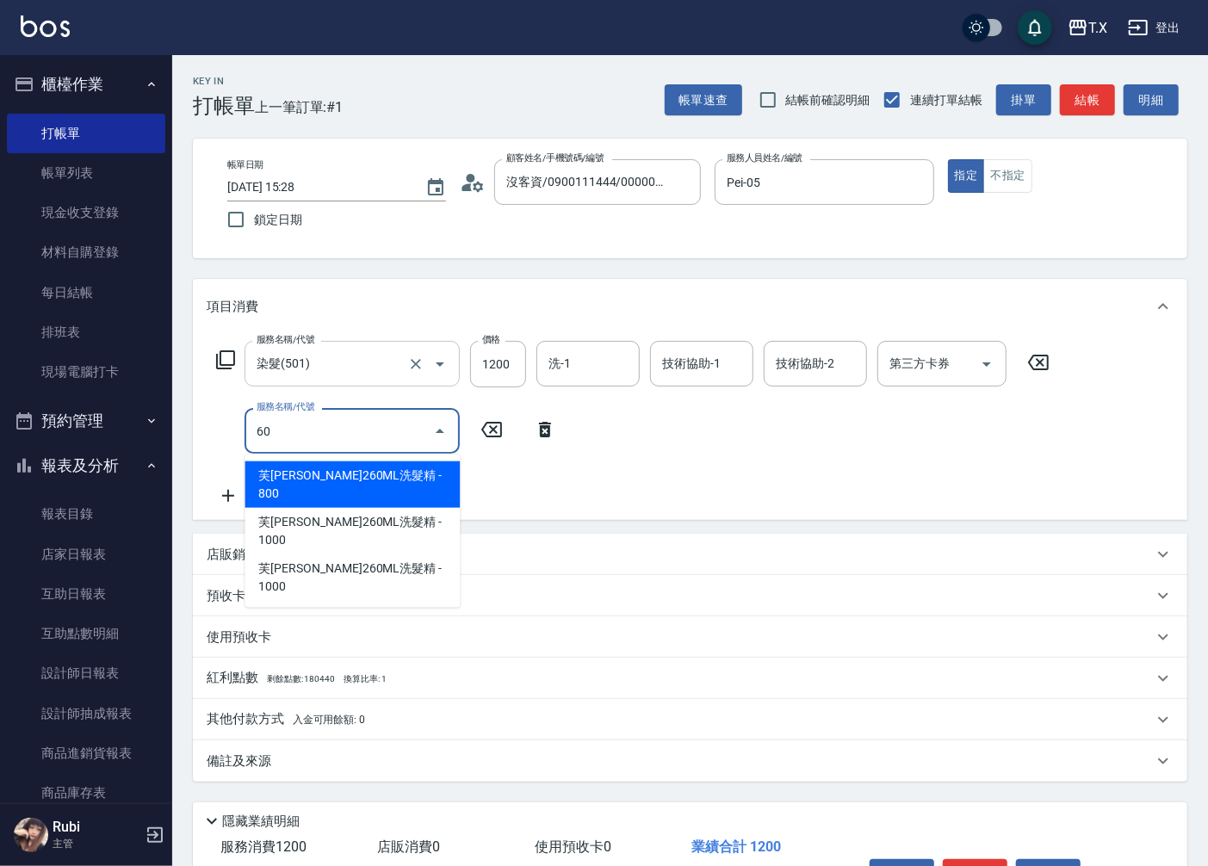
type input "609"
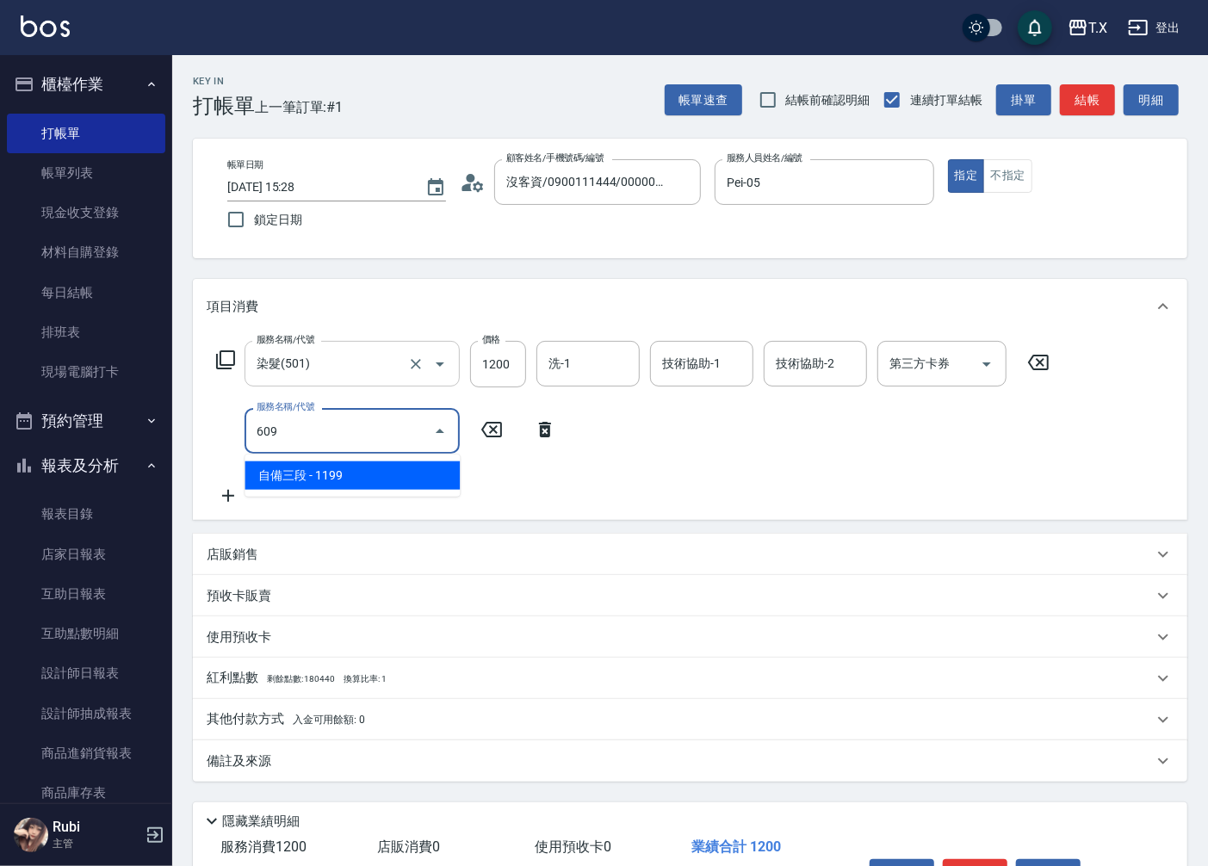
type input "230"
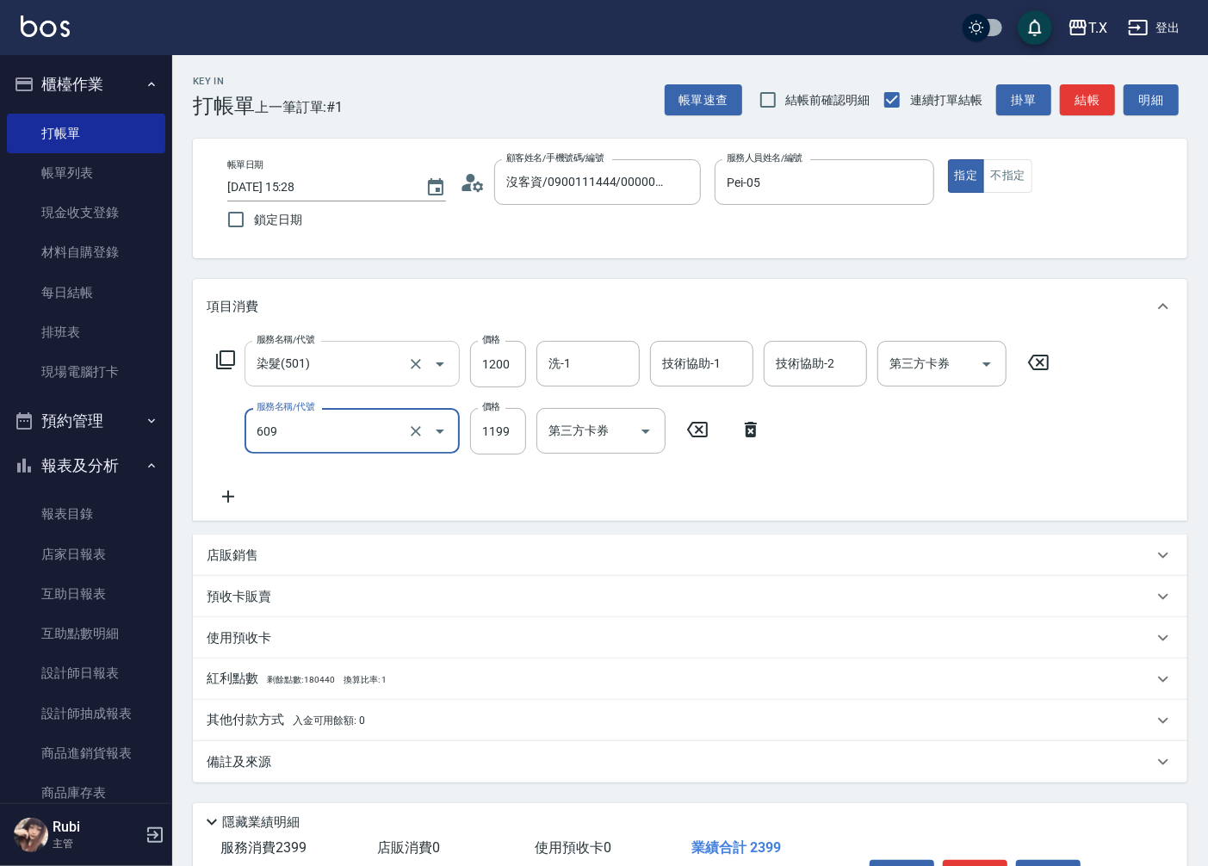
type input "自備三段(609)"
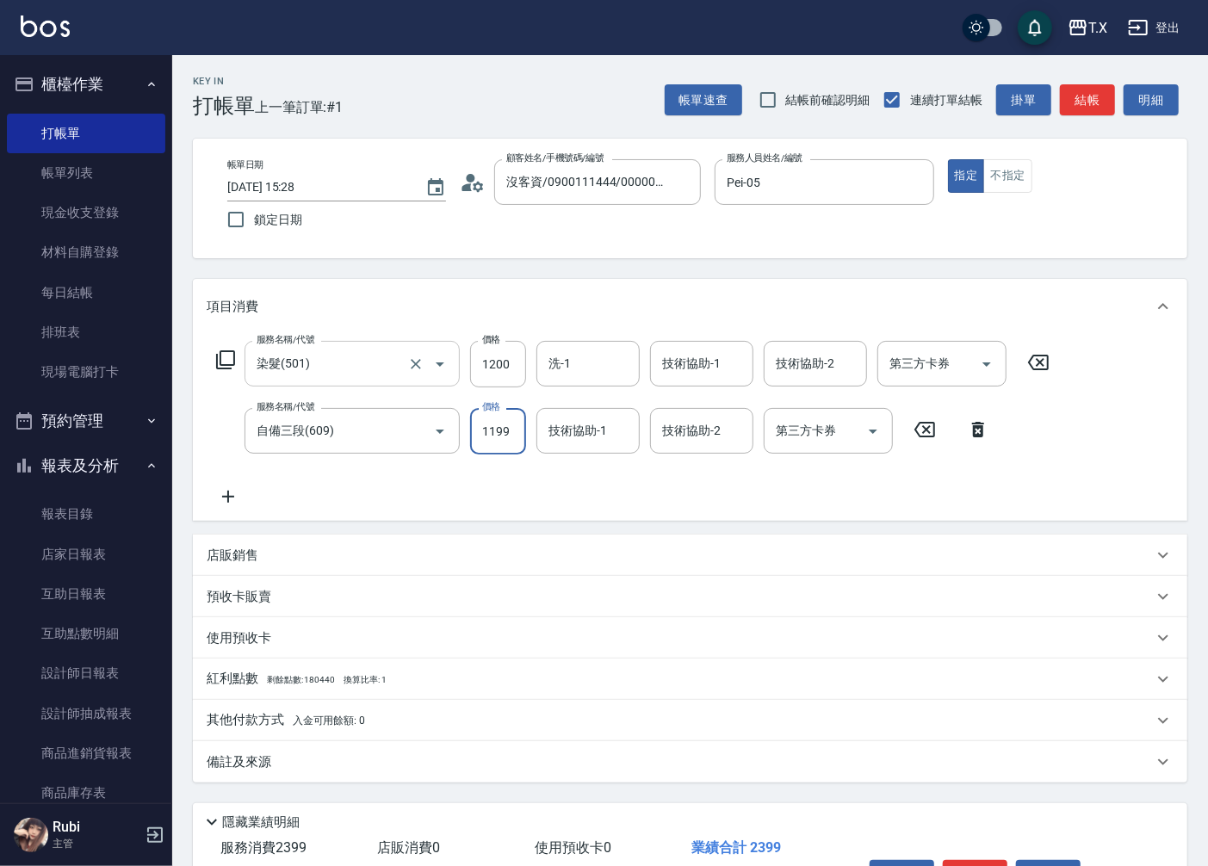
type input "1"
type input "120"
type input "150"
type input "270"
type input "1500"
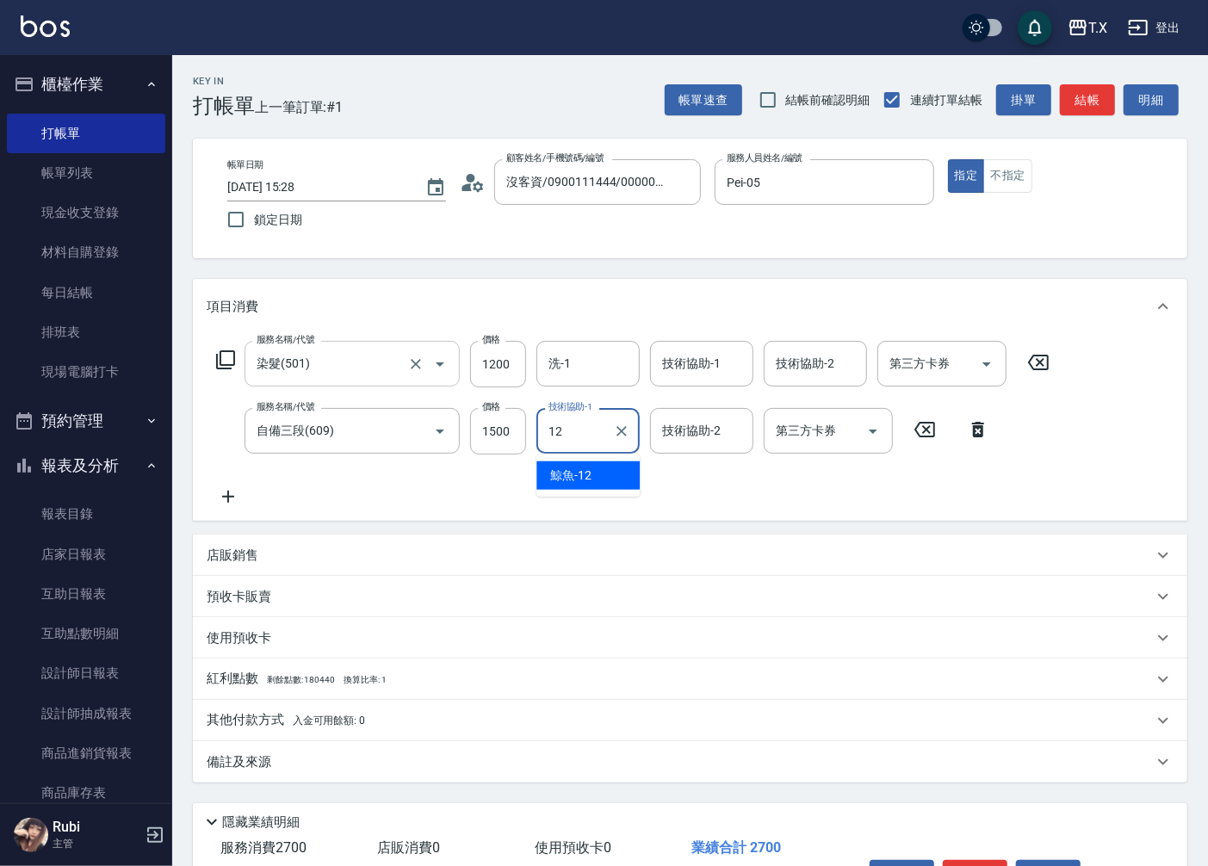
type input "鯨魚-12"
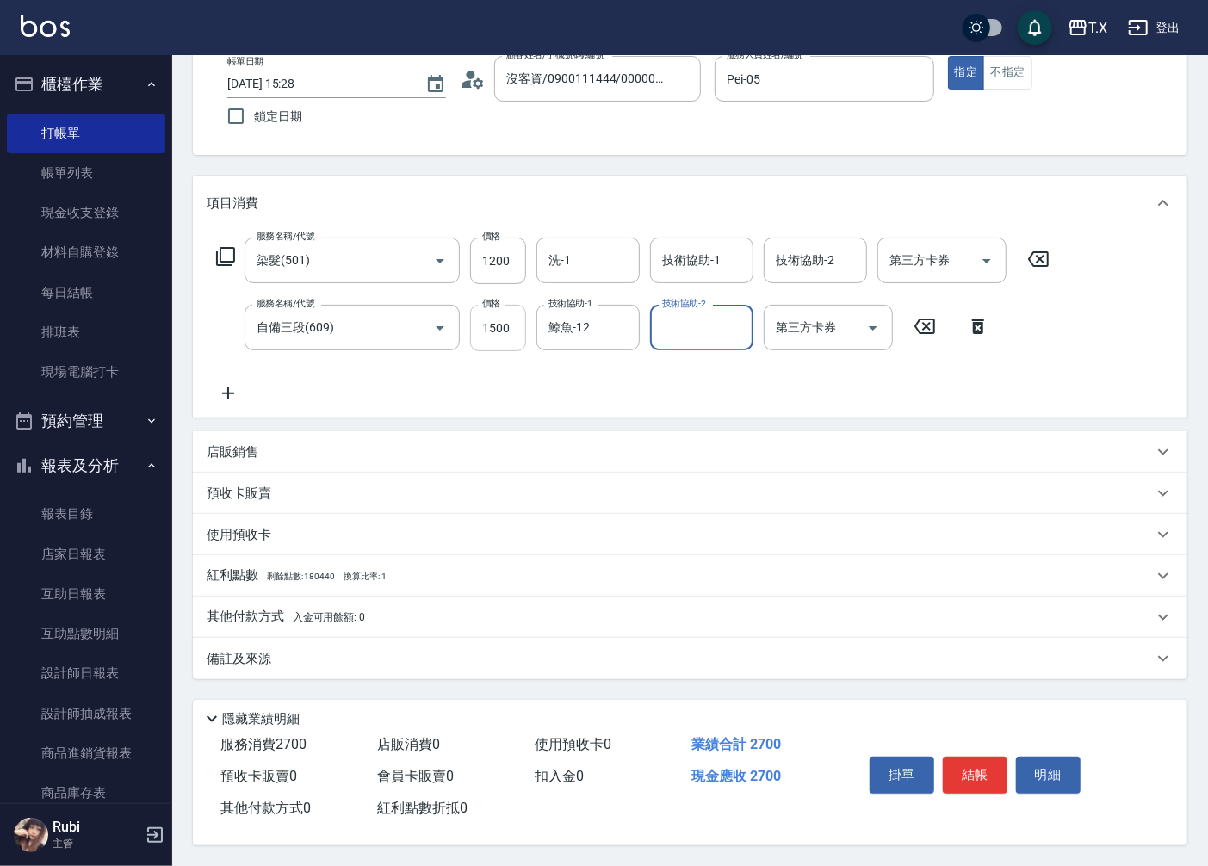
scroll to position [108, 0]
click at [251, 611] on p "其他付款方式 入金可用餘額: 0" at bounding box center [286, 617] width 158 height 19
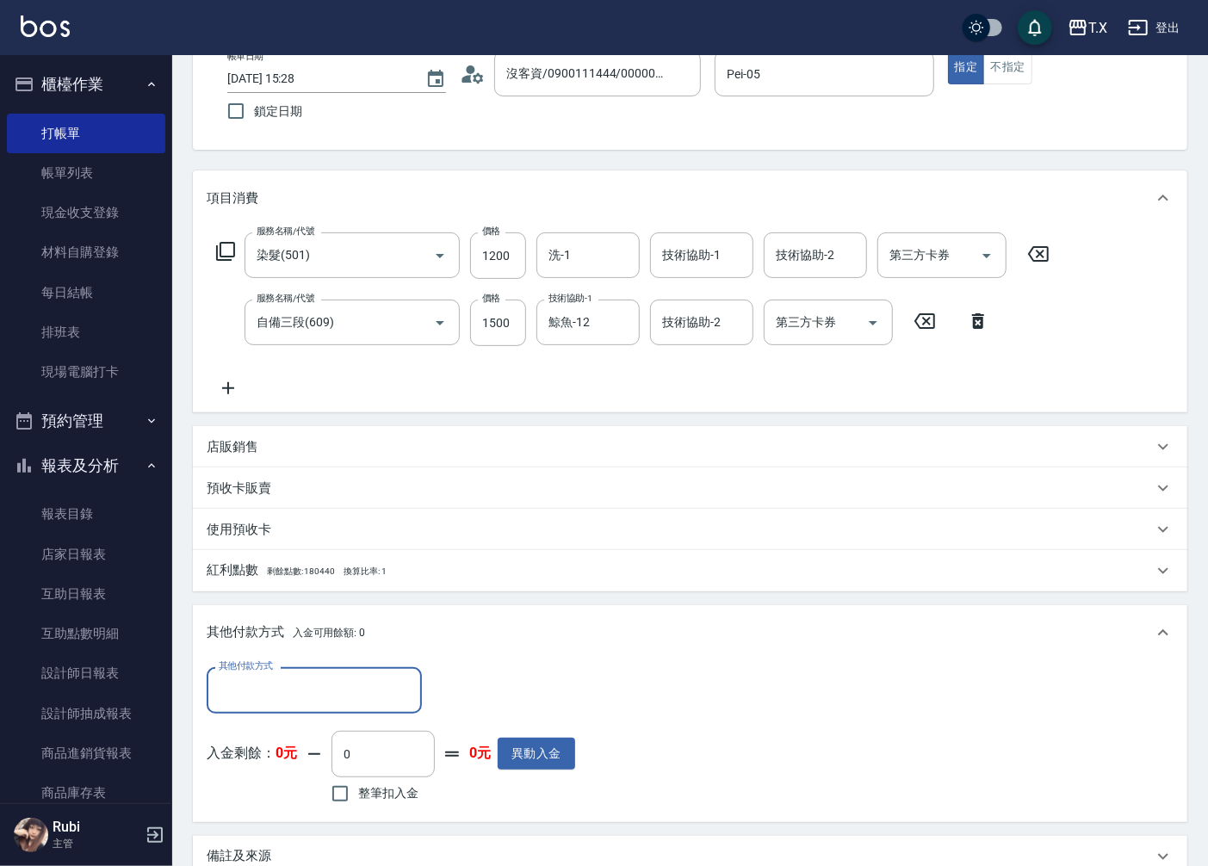
scroll to position [0, 0]
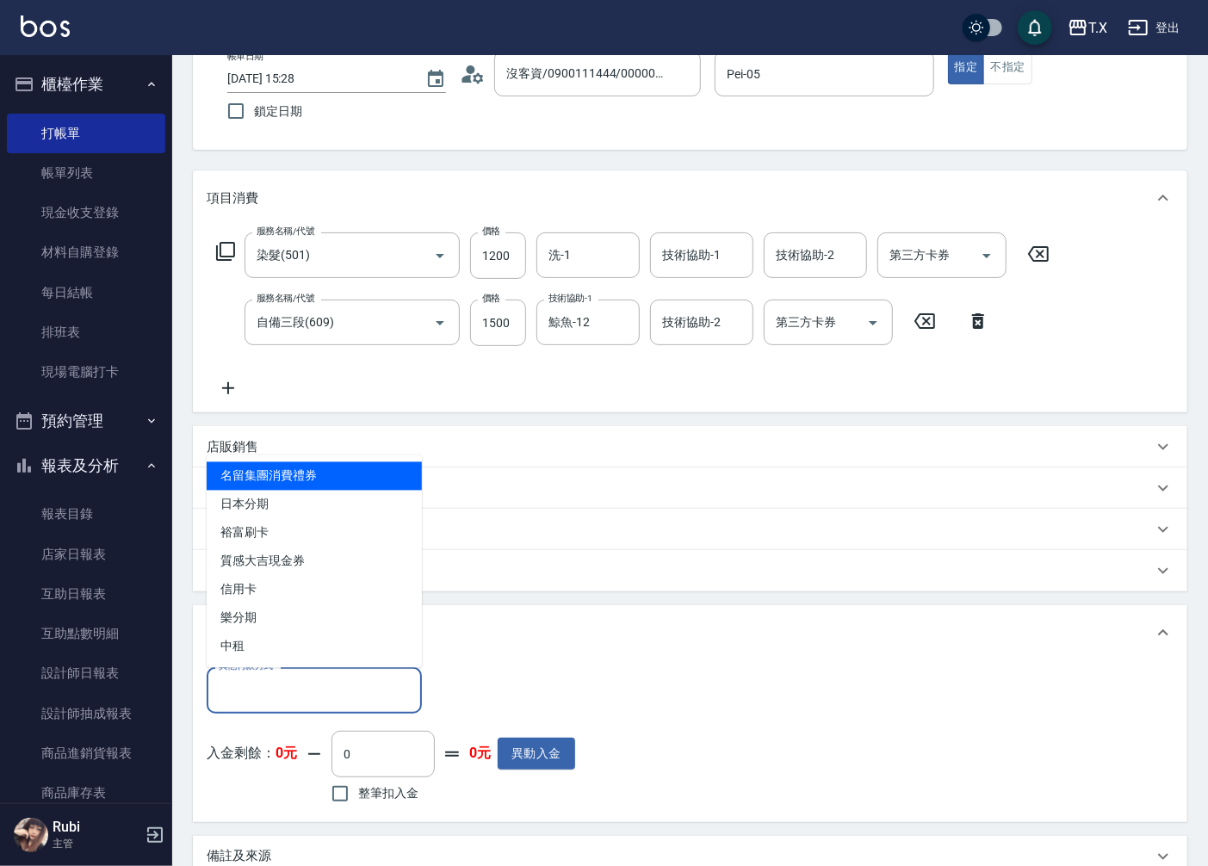
click at [332, 677] on input "其他付款方式" at bounding box center [314, 690] width 200 height 30
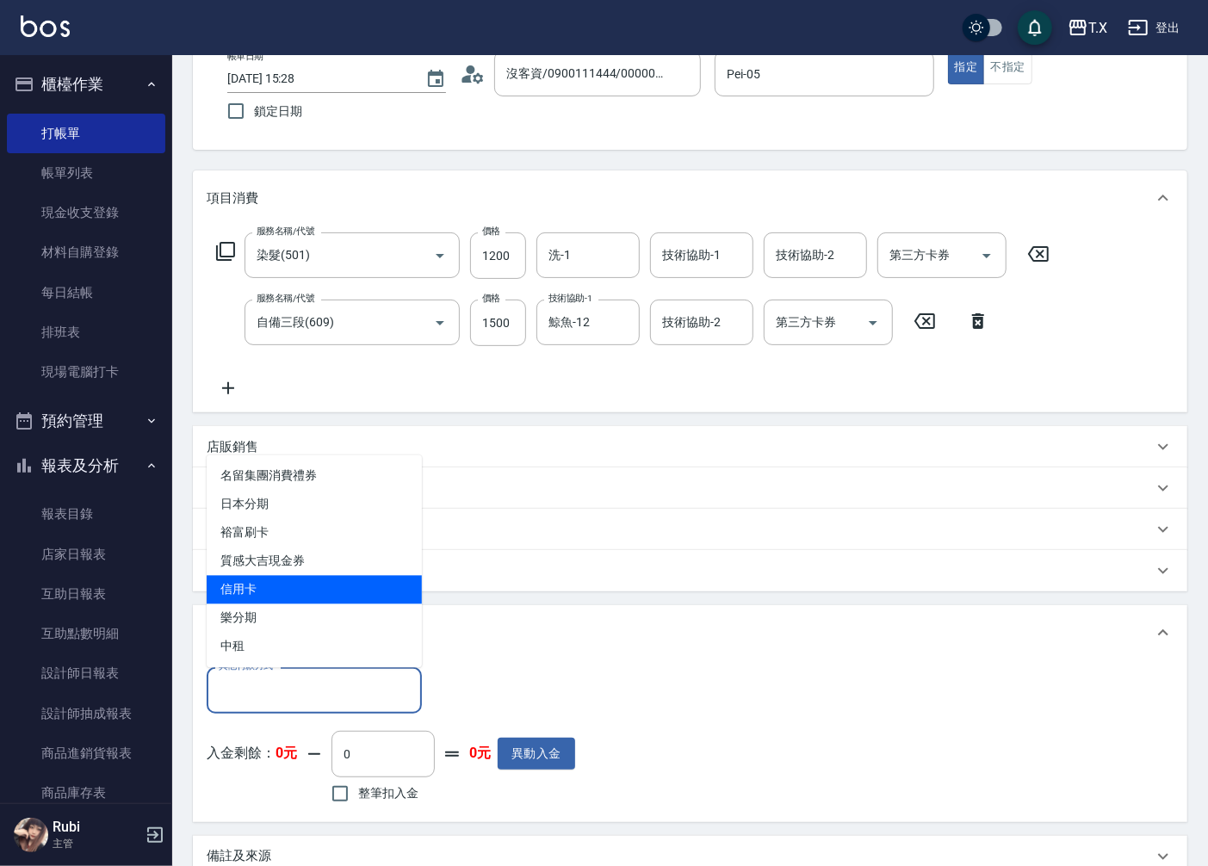
click at [294, 591] on span "信用卡" at bounding box center [314, 590] width 215 height 28
type input "信用卡"
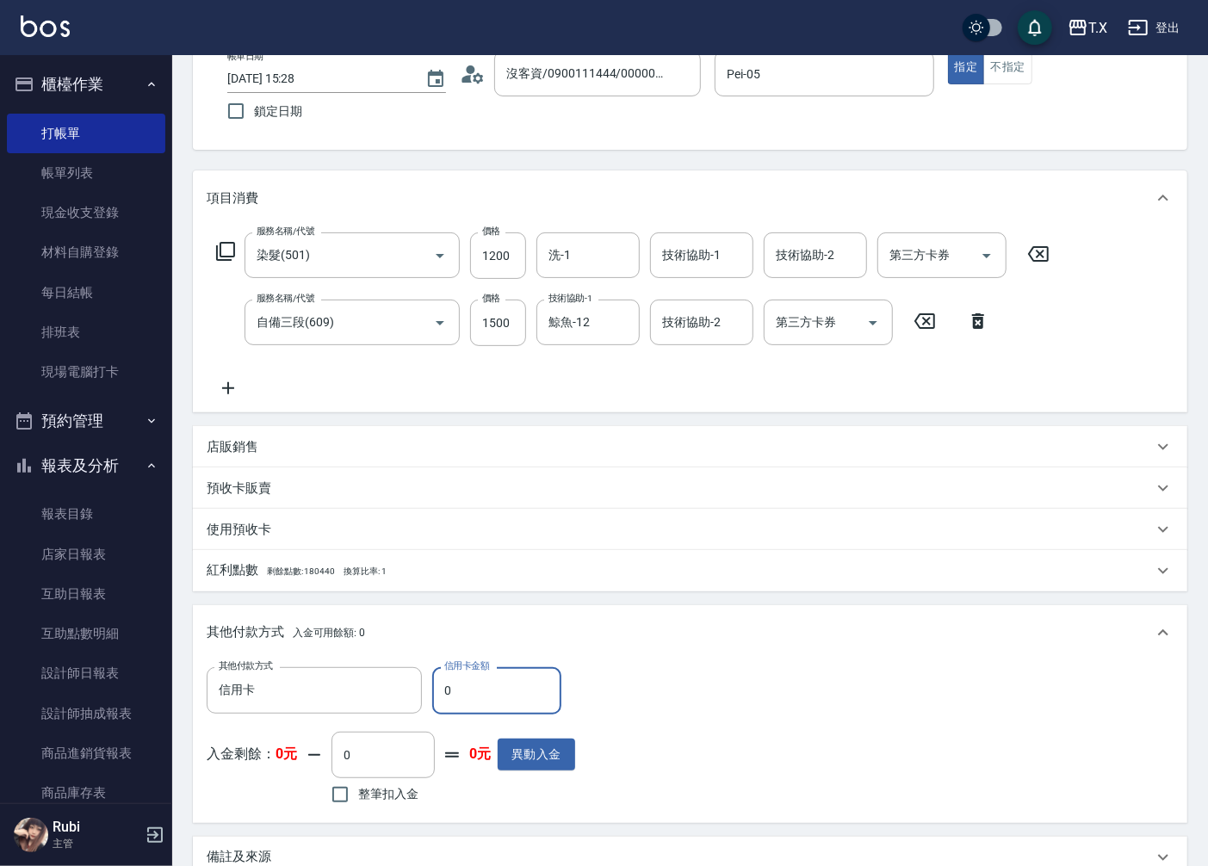
drag, startPoint x: 471, startPoint y: 686, endPoint x: 443, endPoint y: 691, distance: 27.9
click at [443, 691] on input "0" at bounding box center [496, 690] width 129 height 46
type input "2"
type input "260"
type input "261"
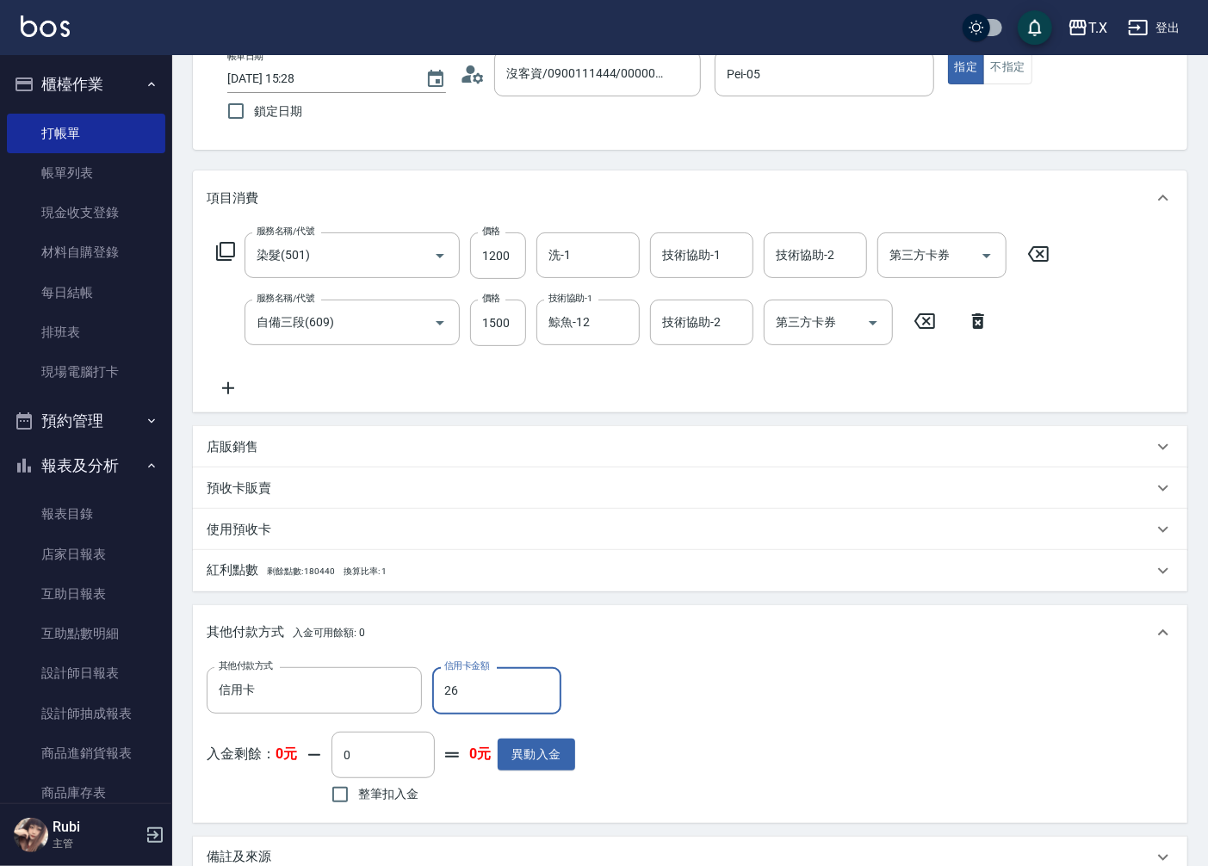
type input "240"
type input "2619"
type input "0"
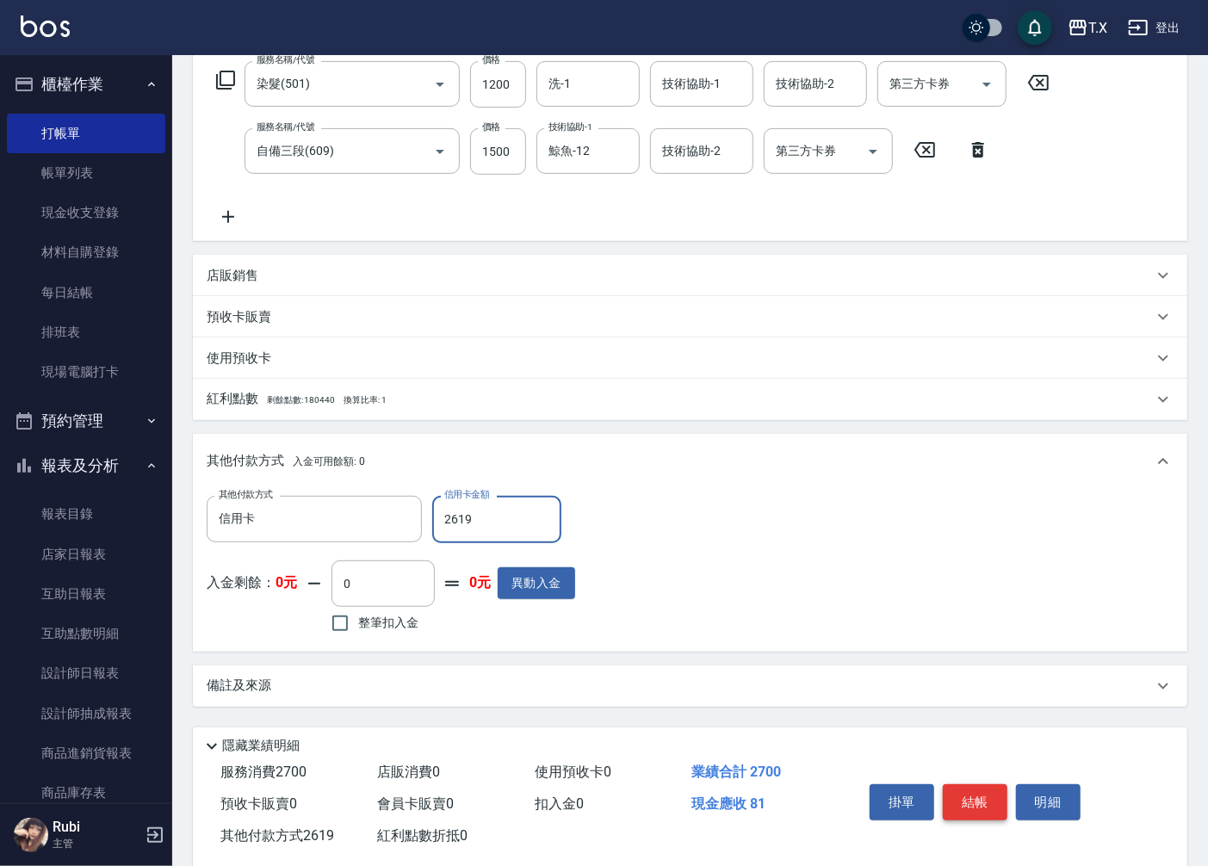
scroll to position [312, 0]
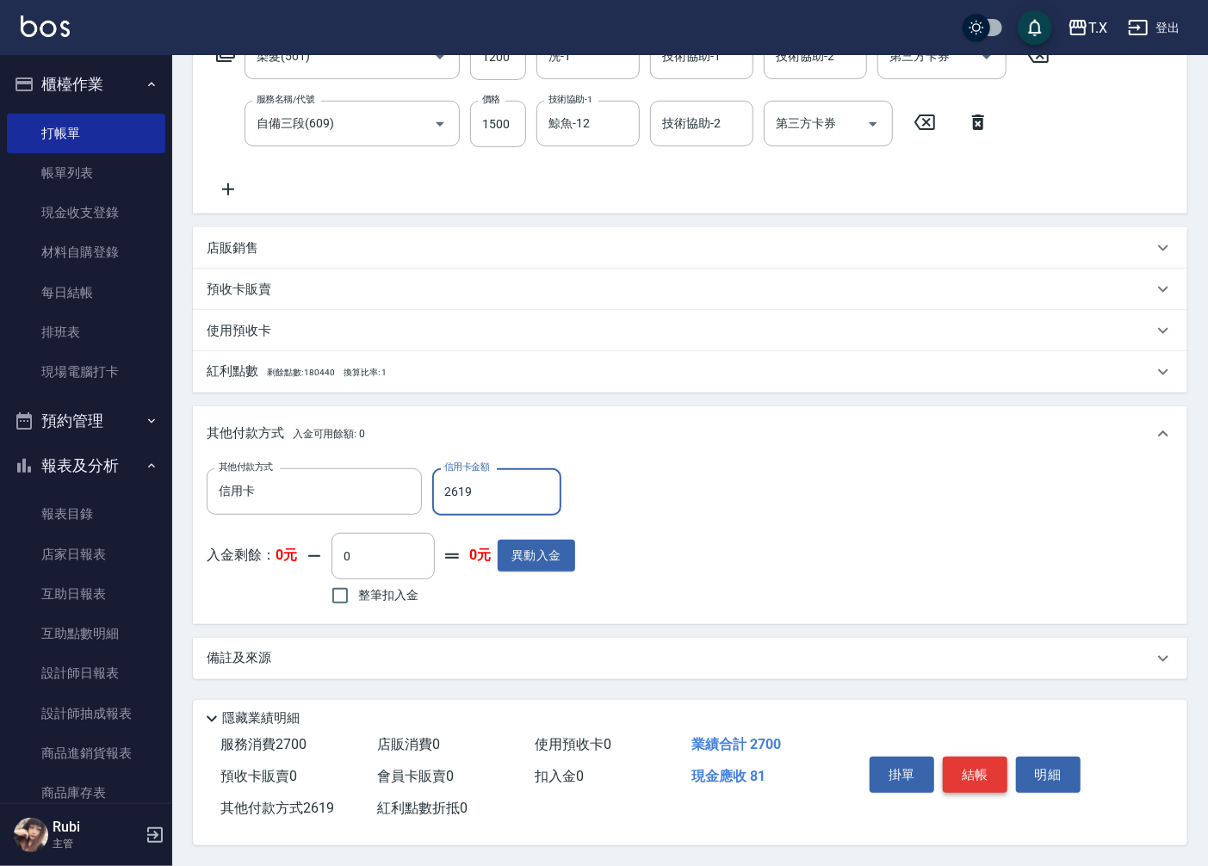
type input "2619"
click at [990, 772] on button "結帳" at bounding box center [975, 775] width 65 height 36
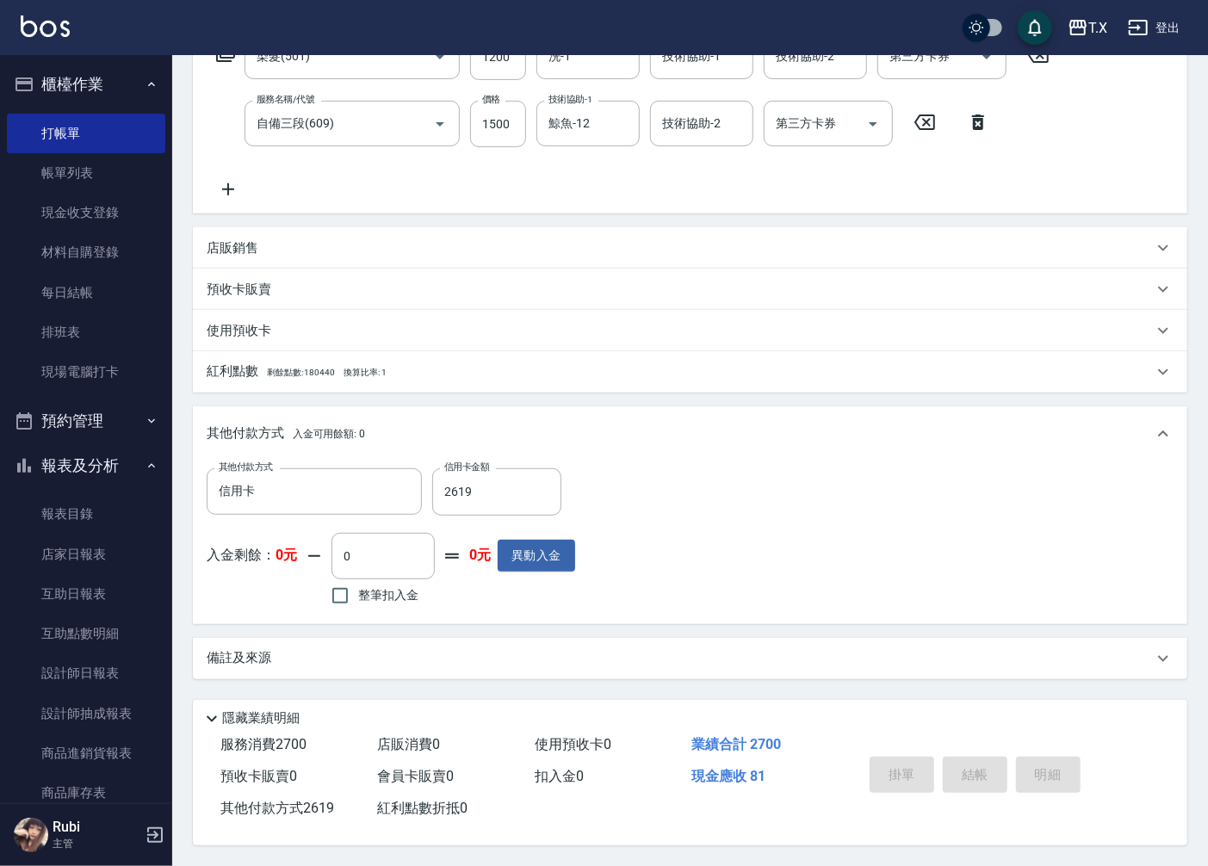
type input "[DATE] 15:29"
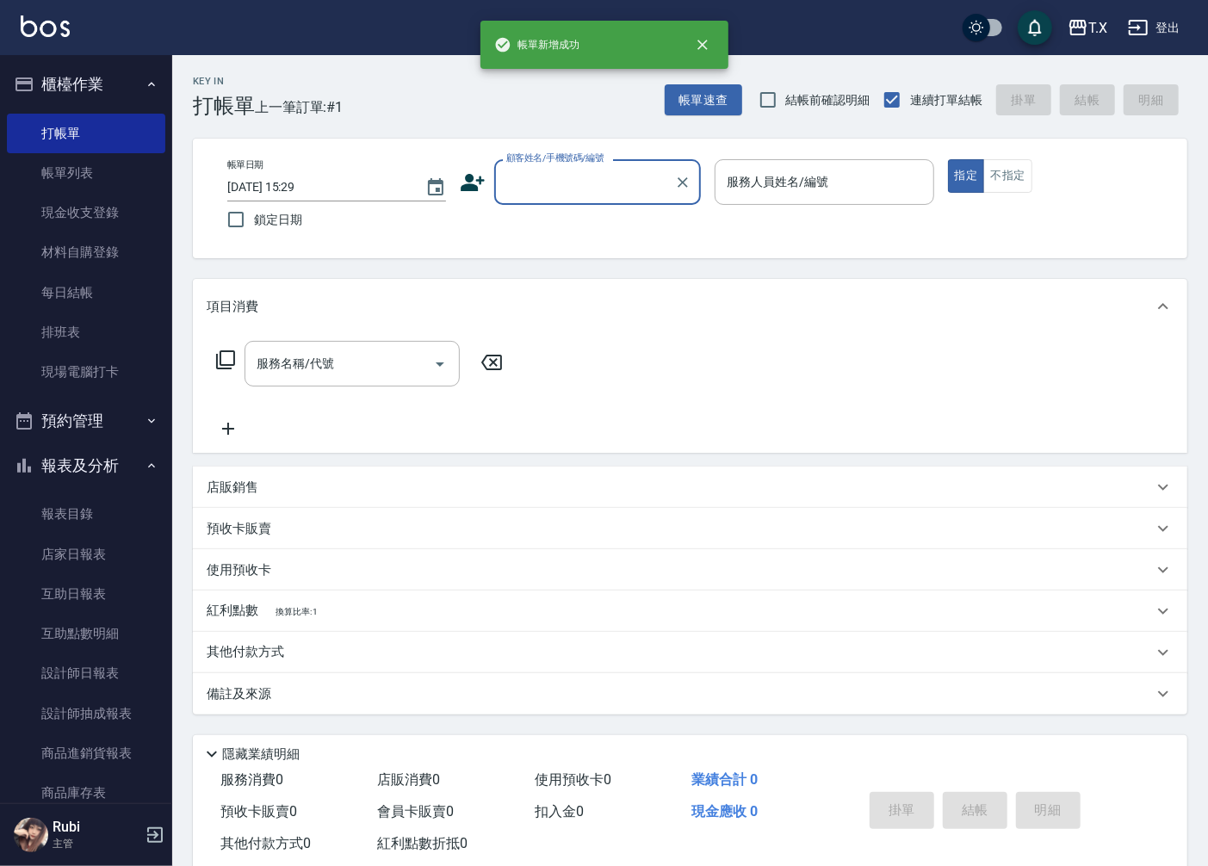
scroll to position [0, 0]
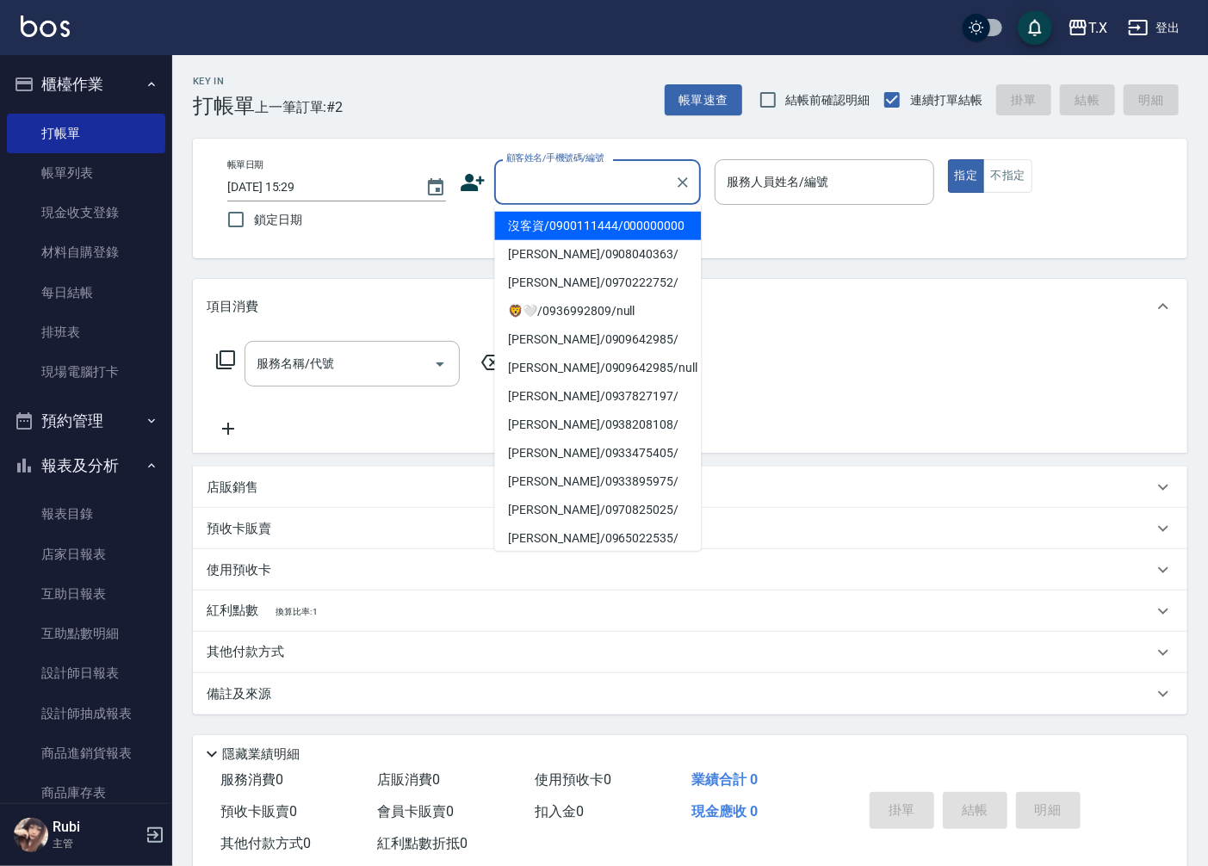
click at [605, 196] on input "顧客姓名/手機號碼/編號" at bounding box center [584, 182] width 165 height 30
click at [623, 240] on li "沒客資/0900111444/000000000" at bounding box center [597, 226] width 207 height 28
type input "沒客資/0900111444/000000000"
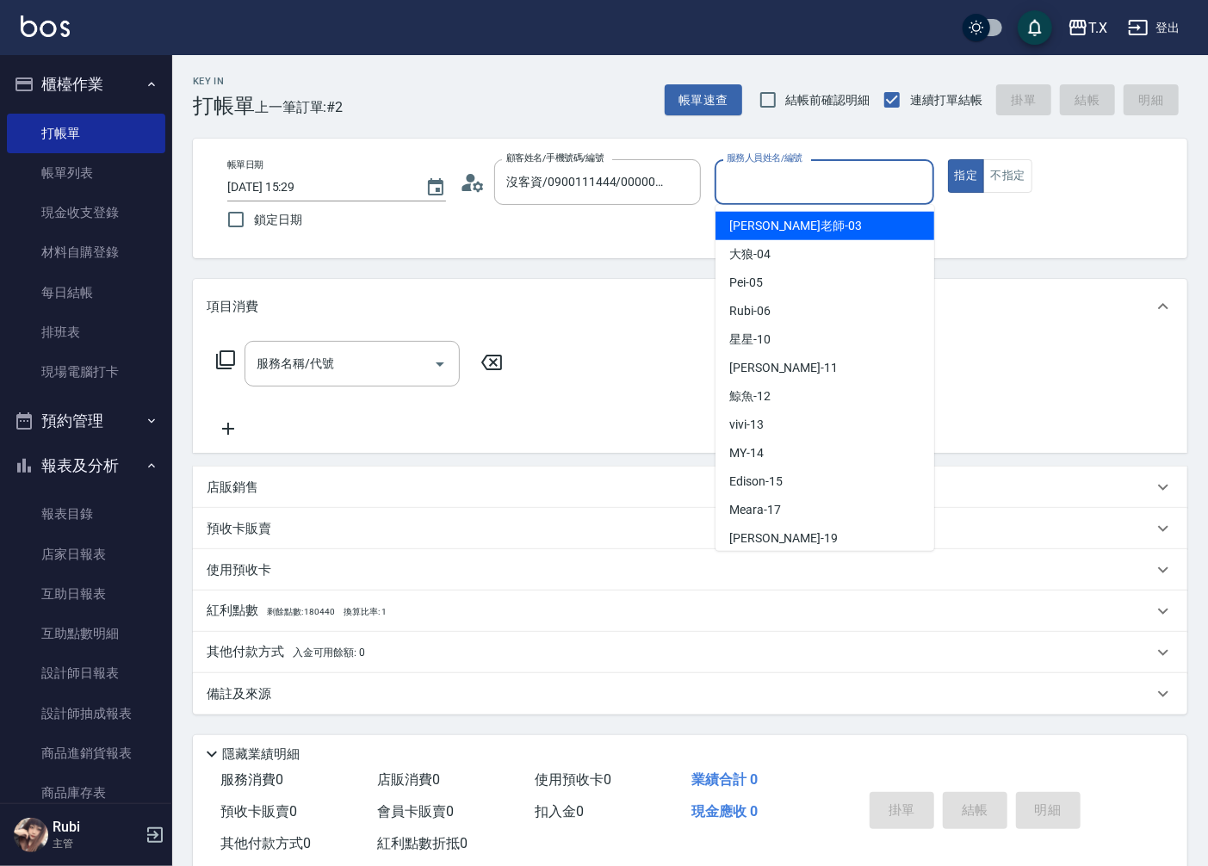
click at [769, 182] on input "服務人員姓名/編號" at bounding box center [823, 182] width 203 height 30
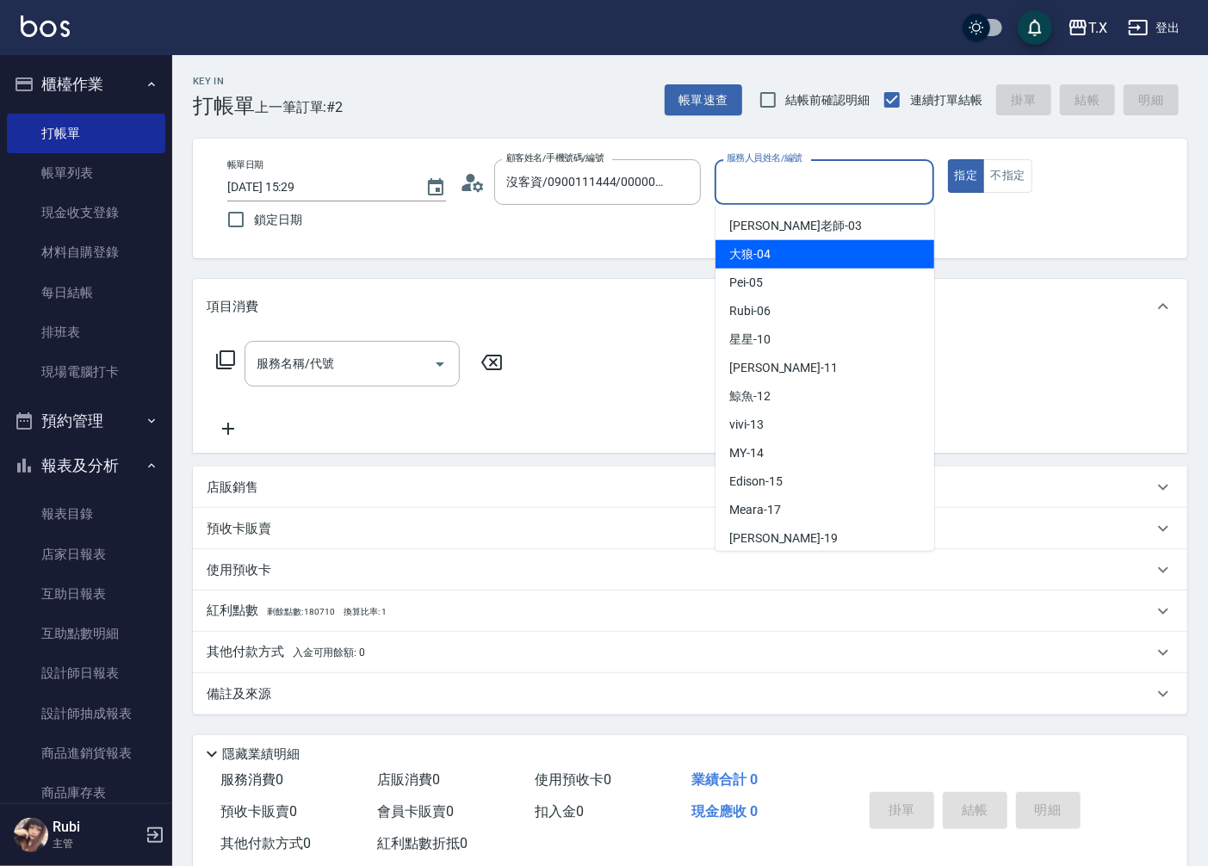
click at [764, 257] on span "大狼 -04" at bounding box center [749, 254] width 41 height 18
type input "大狼-04"
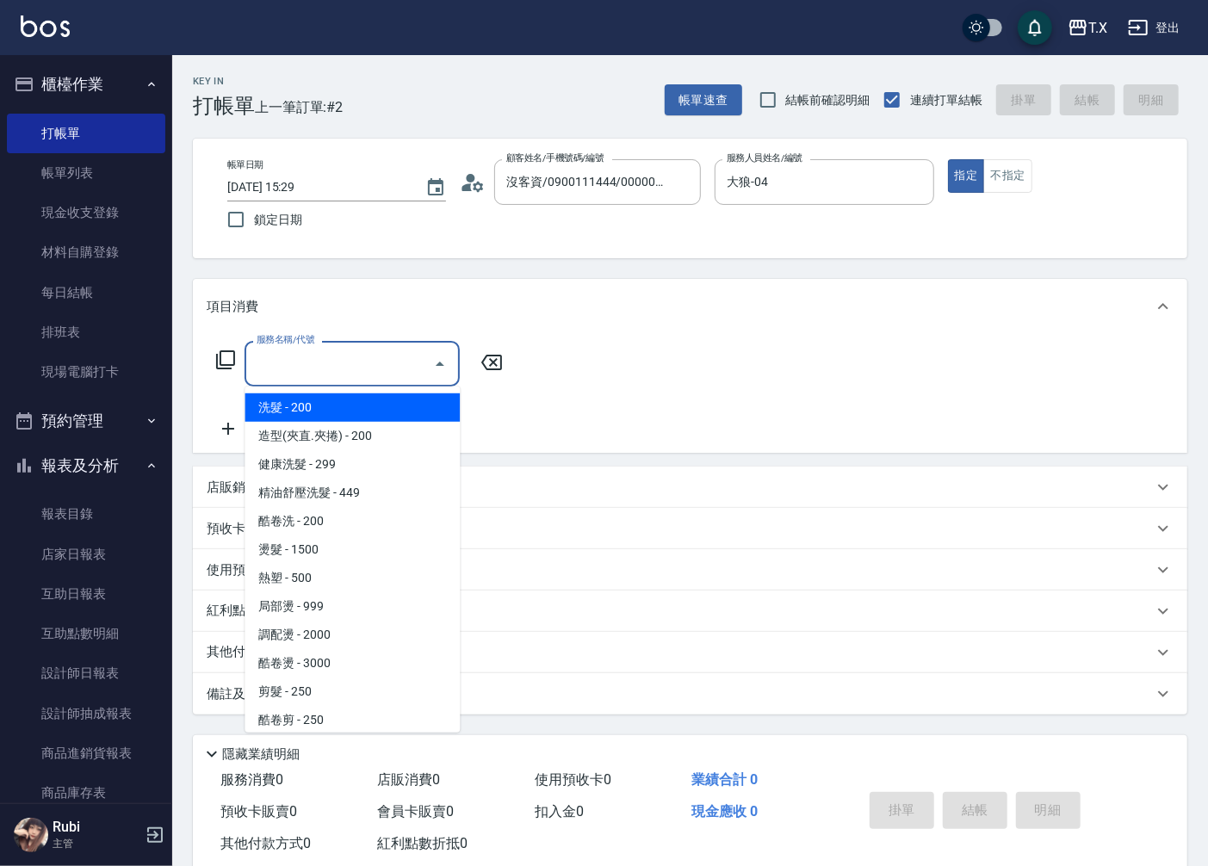
click at [407, 370] on input "服務名稱/代號" at bounding box center [339, 364] width 174 height 30
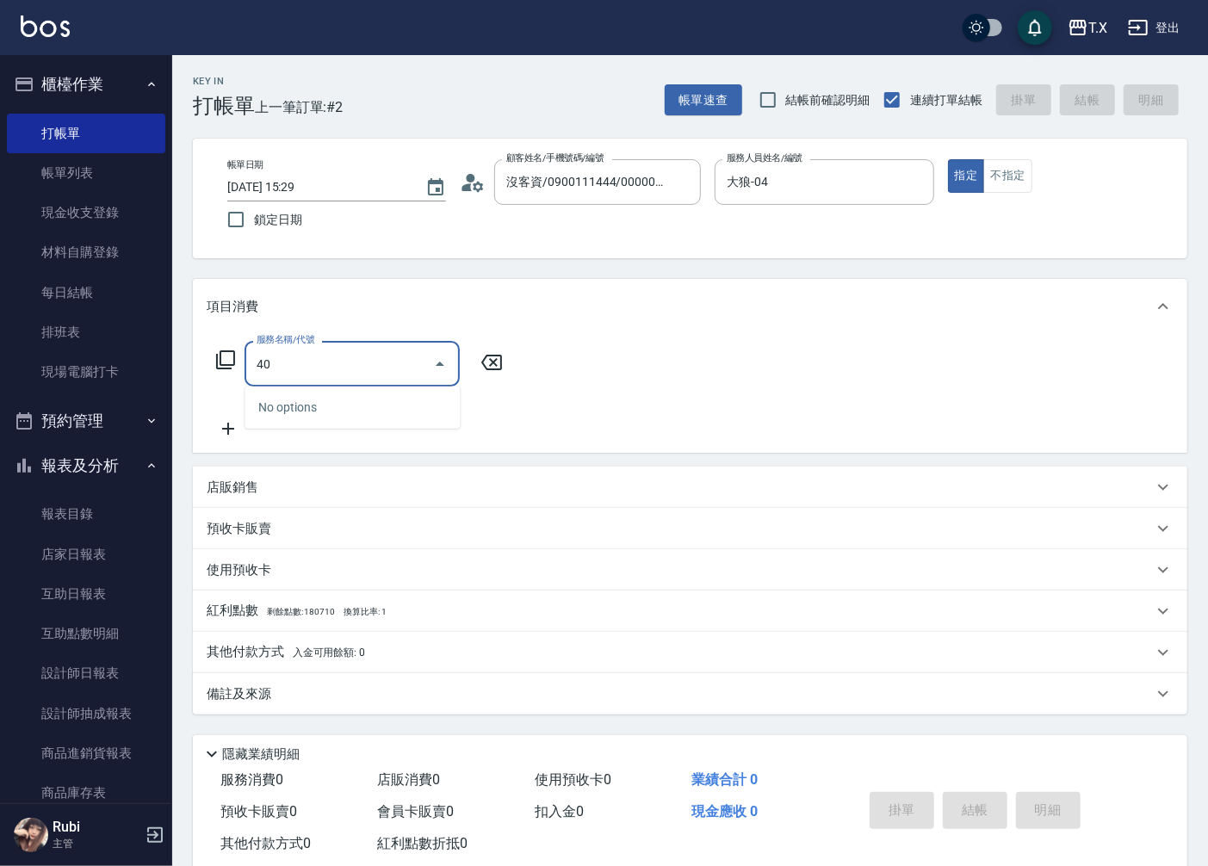
type input "401"
type input "20"
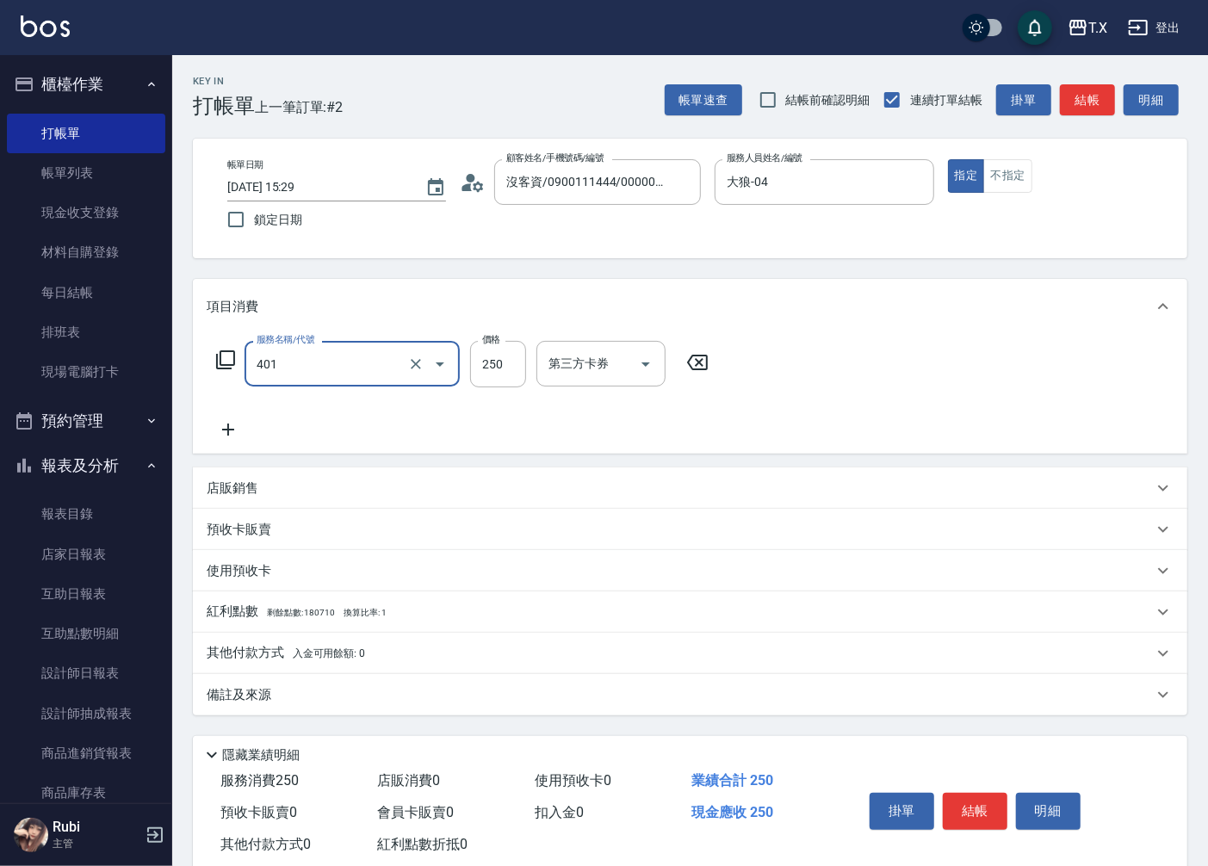
type input "剪髮(401)"
type input "2"
type input "0"
type input "20"
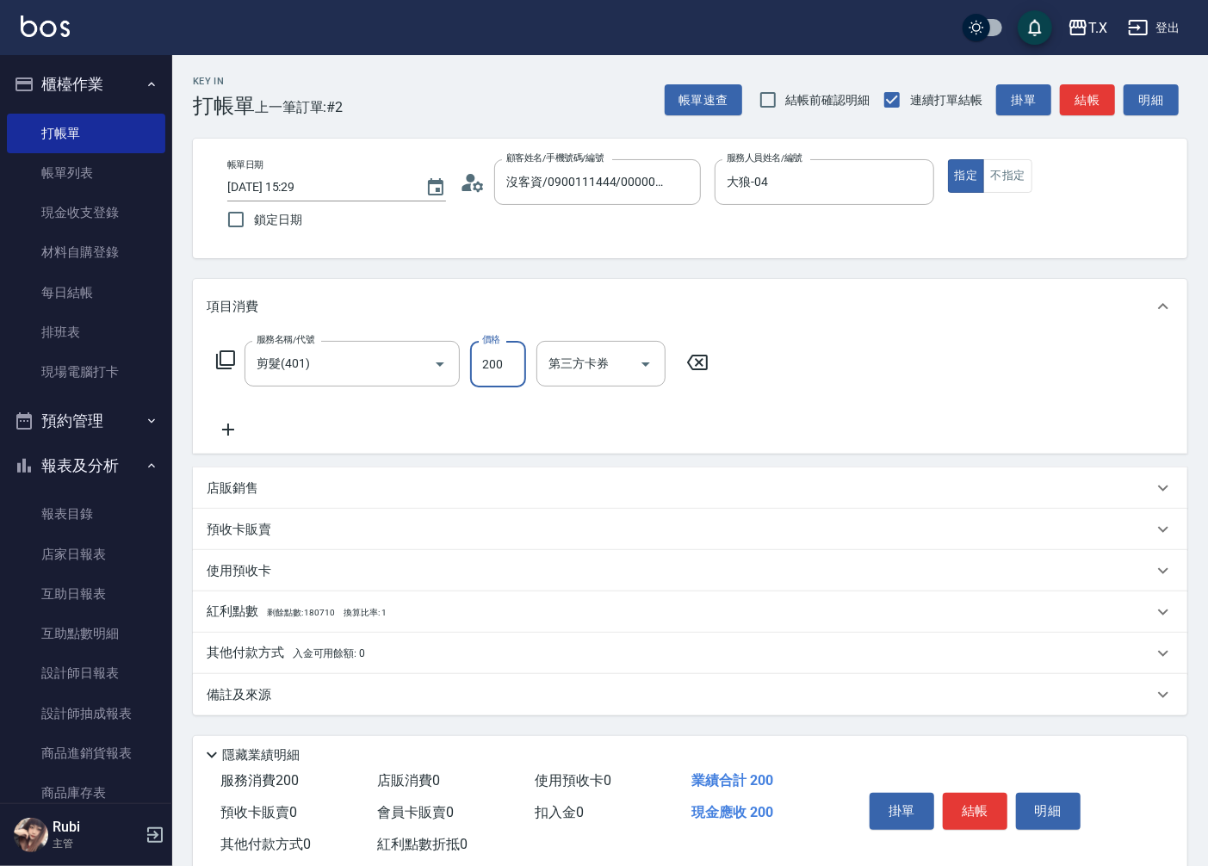
type input "200"
click at [961, 808] on button "結帳" at bounding box center [975, 811] width 65 height 36
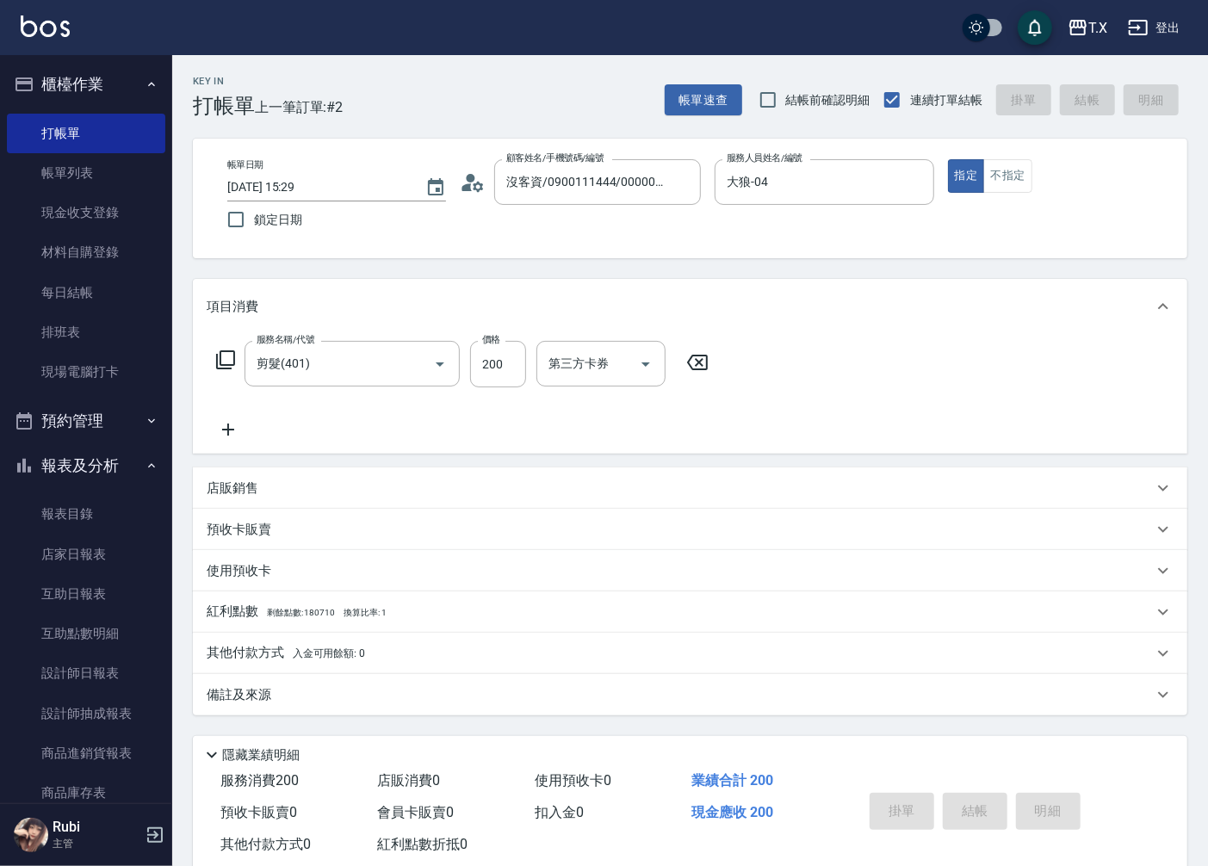
type input "[DATE] 15:30"
type input "0"
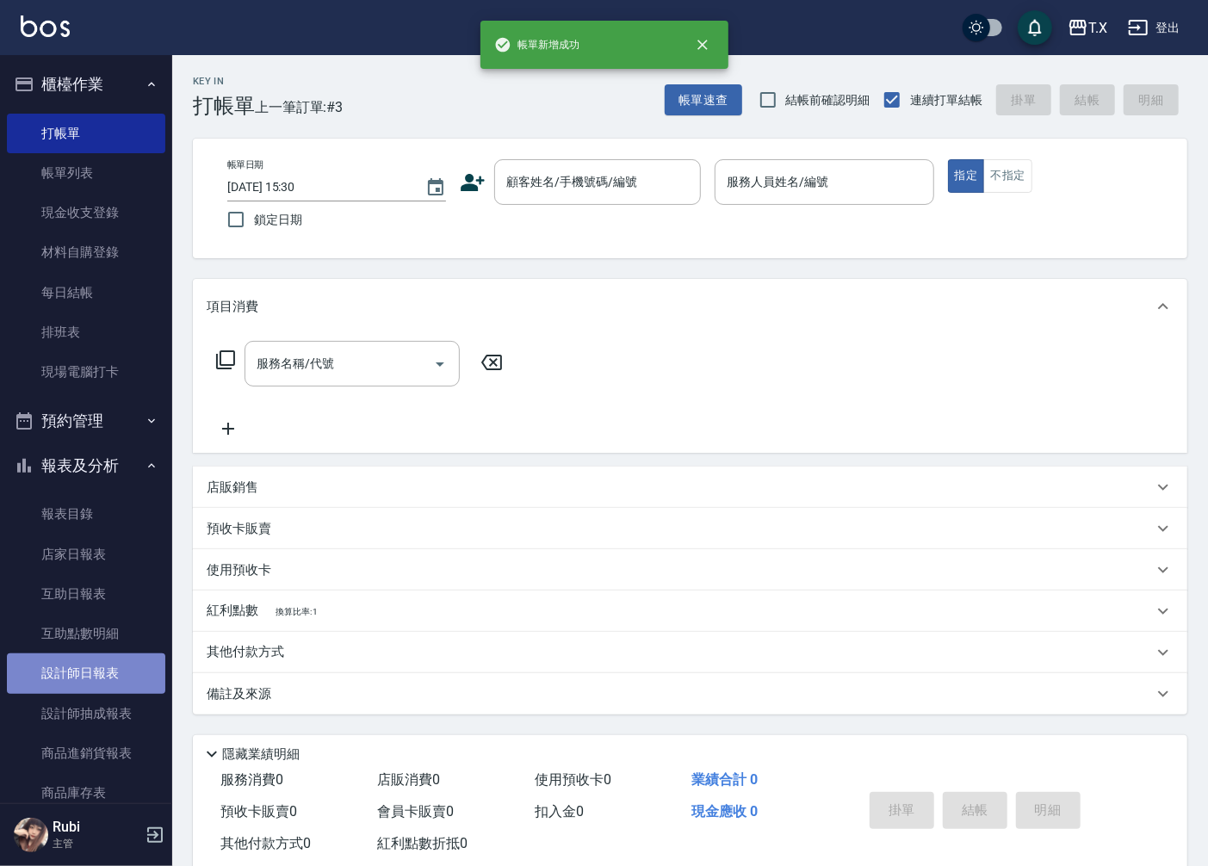
click at [92, 660] on link "設計師日報表" at bounding box center [86, 674] width 158 height 40
